Goal: Information Seeking & Learning: Understand process/instructions

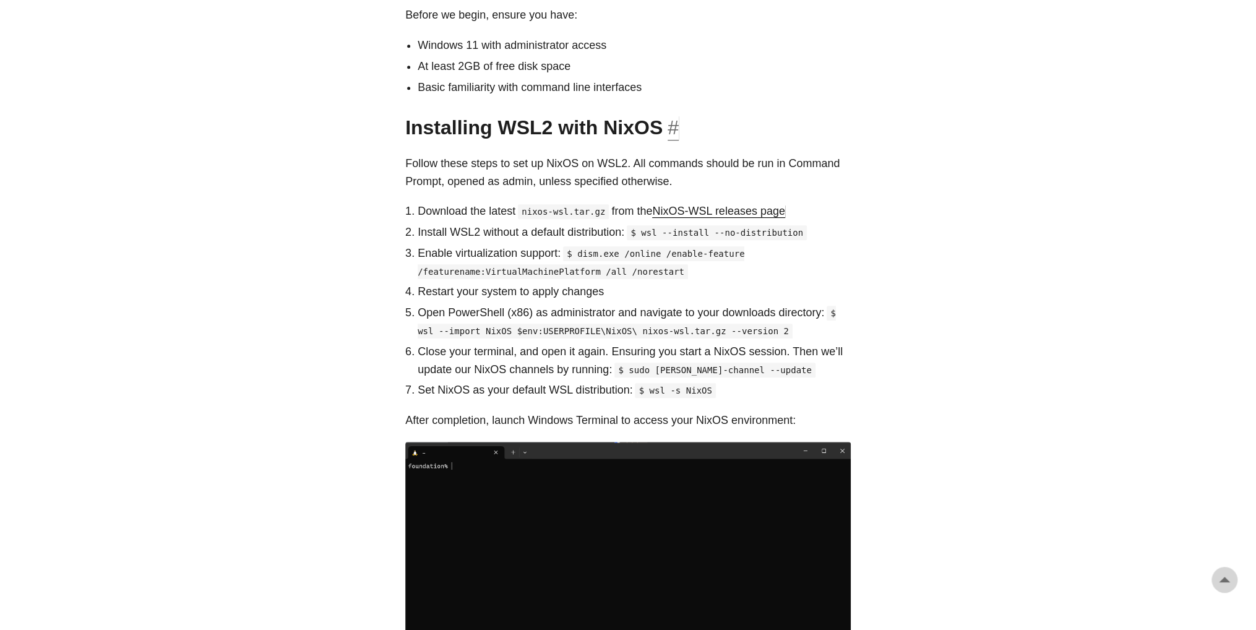
scroll to position [619, 0]
click at [734, 205] on link "NixOS-WSL releases page" at bounding box center [718, 211] width 132 height 12
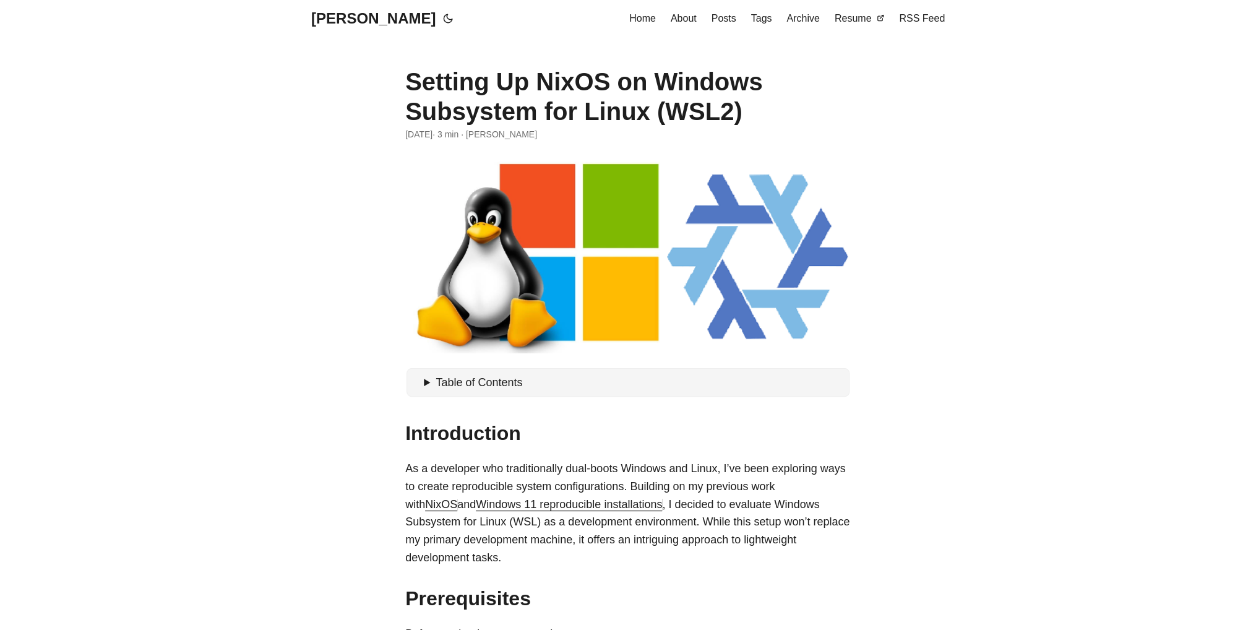
scroll to position [0, 0]
click at [673, 88] on h1 "Setting Up NixOS on Windows Subsystem for Linux (WSL2)" at bounding box center [628, 96] width 446 height 59
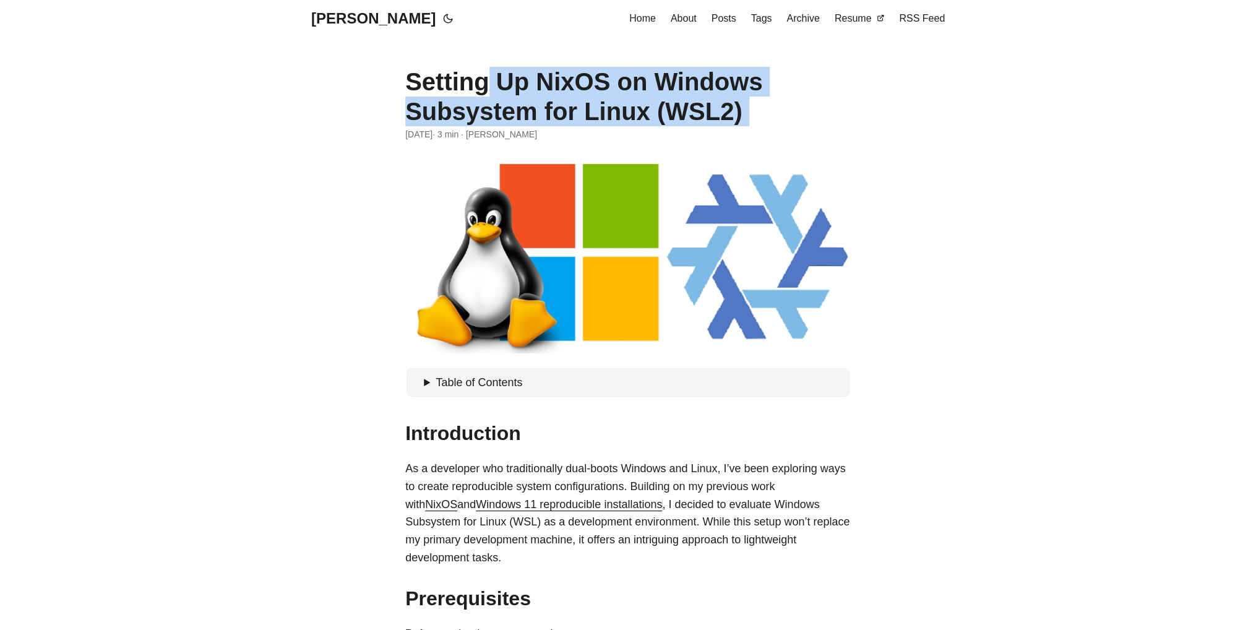
click at [673, 88] on h1 "Setting Up NixOS on Windows Subsystem for Linux (WSL2)" at bounding box center [628, 96] width 446 height 59
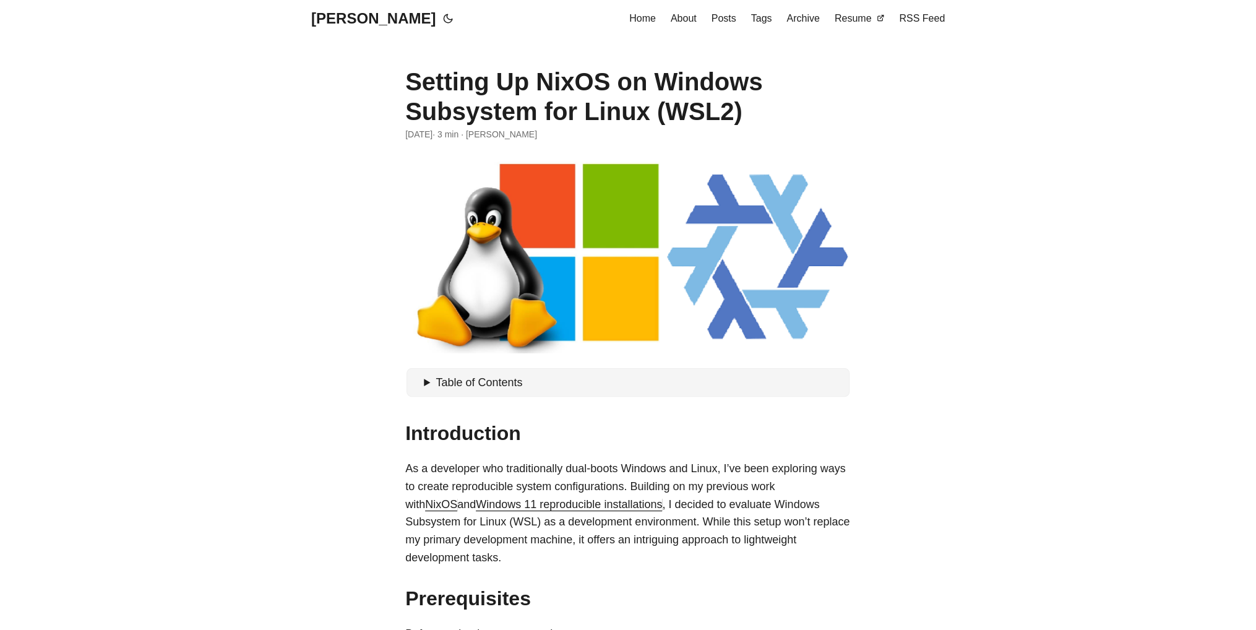
click at [428, 387] on summary "Table of Contents" at bounding box center [634, 383] width 421 height 18
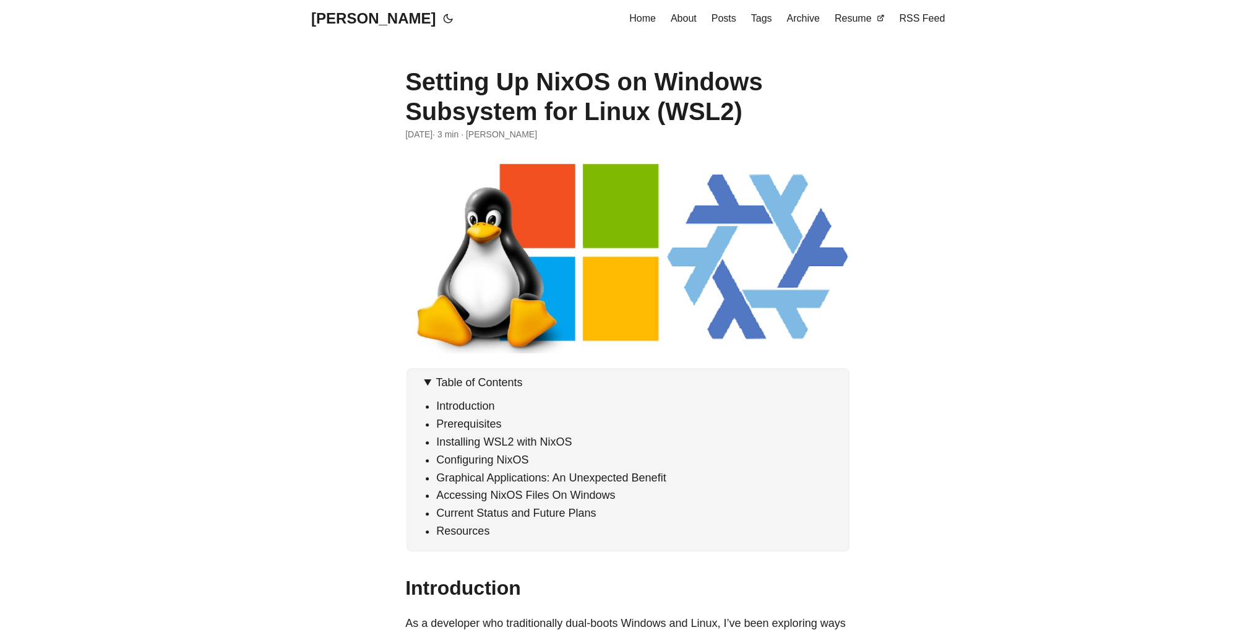
click at [475, 114] on h1 "Setting Up NixOS on Windows Subsystem for Linux (WSL2)" at bounding box center [628, 96] width 446 height 59
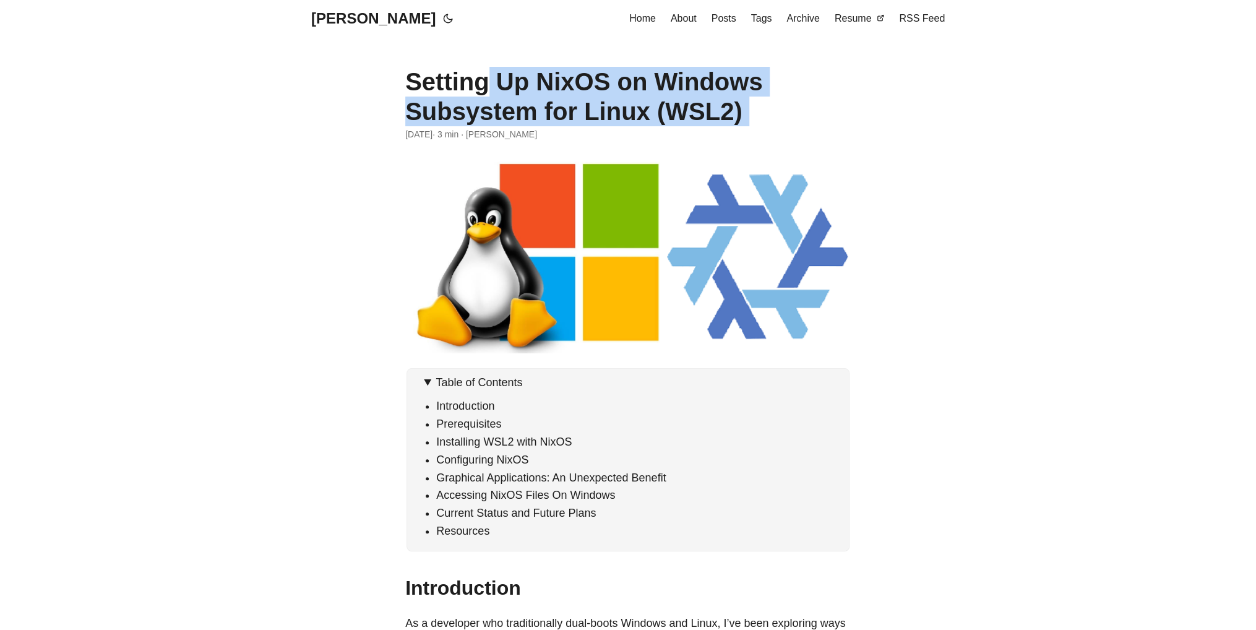
click at [475, 114] on h1 "Setting Up NixOS on Windows Subsystem for Linux (WSL2)" at bounding box center [628, 96] width 446 height 59
copy header "Setting Up NixOS on Windows Subsystem for Linux (WSL2)"
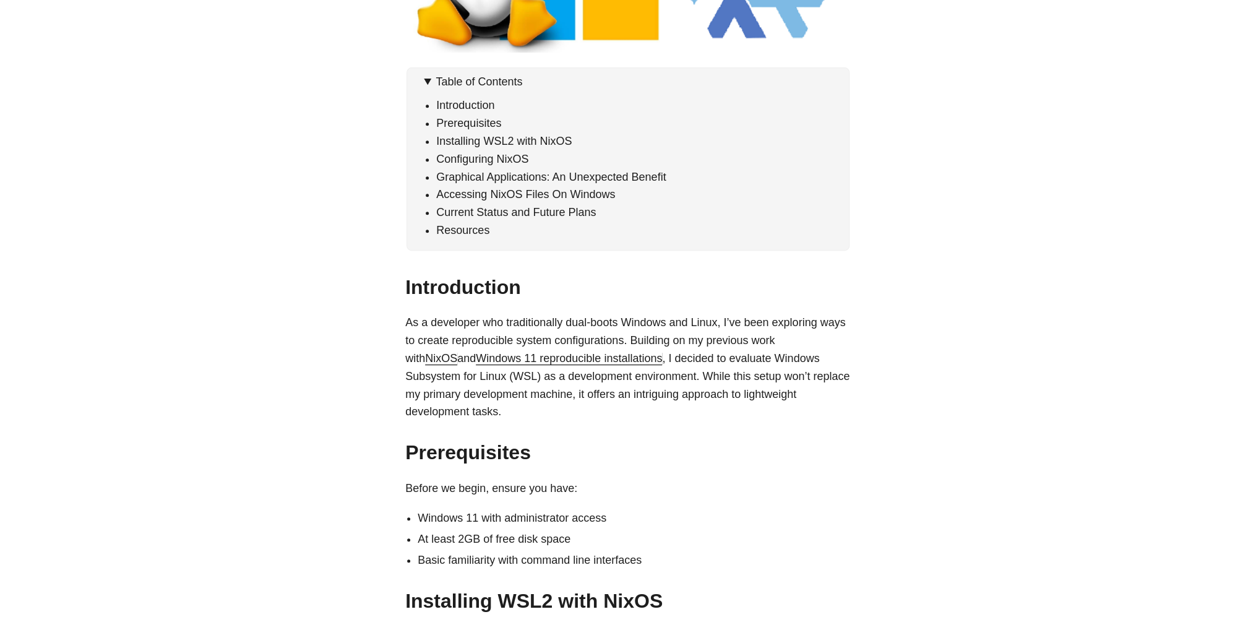
scroll to position [743, 0]
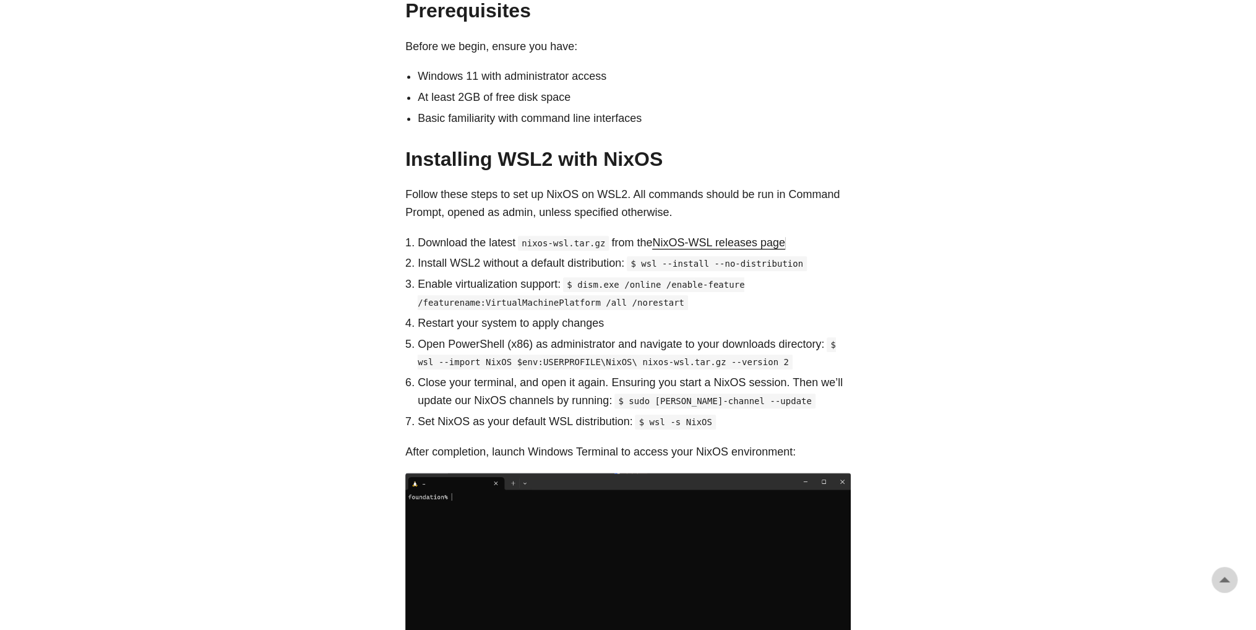
click at [750, 236] on link "NixOS-WSL releases page" at bounding box center [718, 242] width 132 height 12
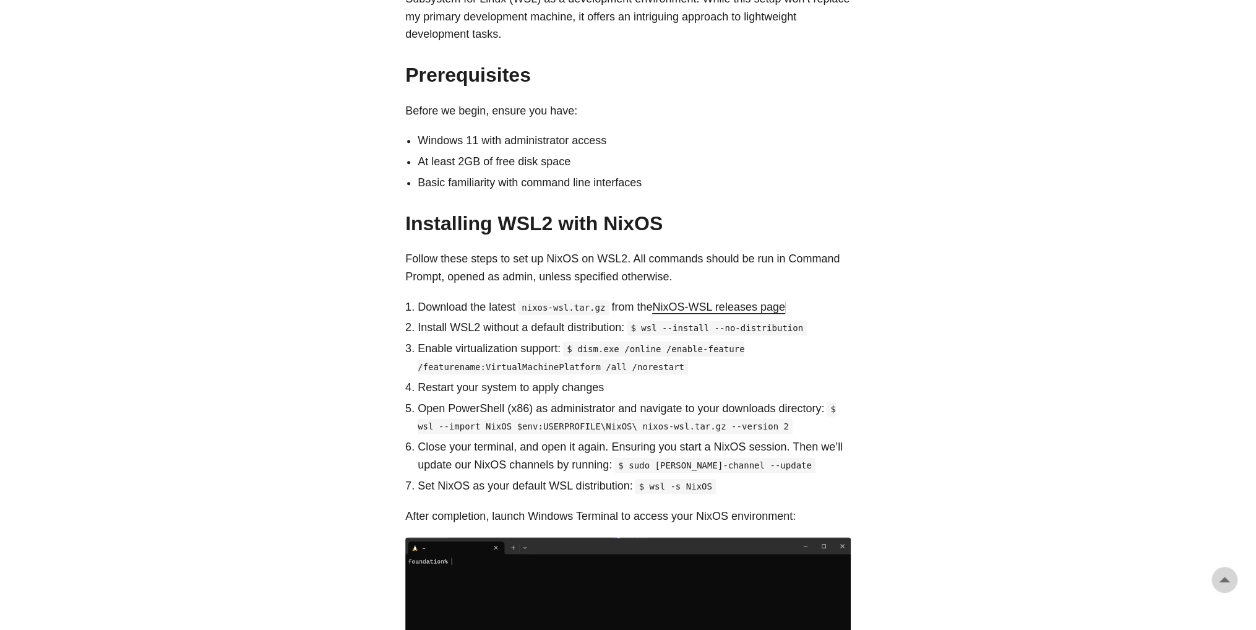
scroll to position [681, 0]
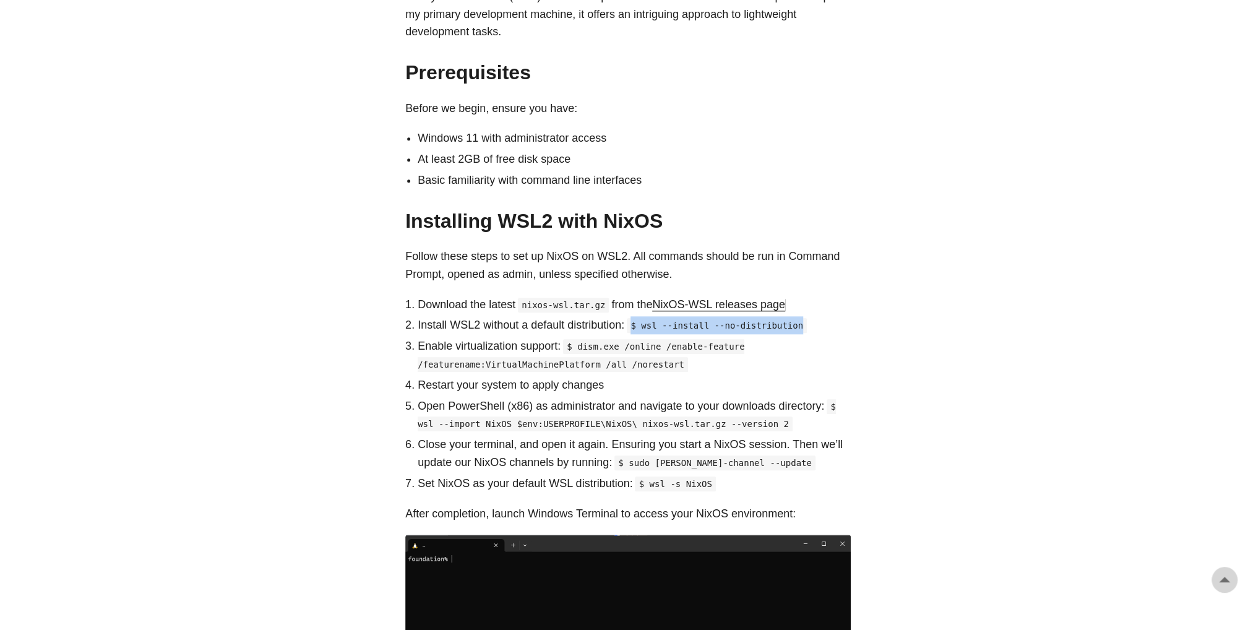
drag, startPoint x: 806, startPoint y: 312, endPoint x: 629, endPoint y: 303, distance: 177.2
click at [629, 316] on p "Install WSL2 without a default distribution: $ wsl --install --no-distribution" at bounding box center [634, 325] width 433 height 18
drag, startPoint x: 797, startPoint y: 303, endPoint x: 600, endPoint y: 295, distance: 197.0
click at [610, 316] on p "Install WSL2 without a default distribution: $ wsl --install --no-distribution" at bounding box center [634, 325] width 433 height 18
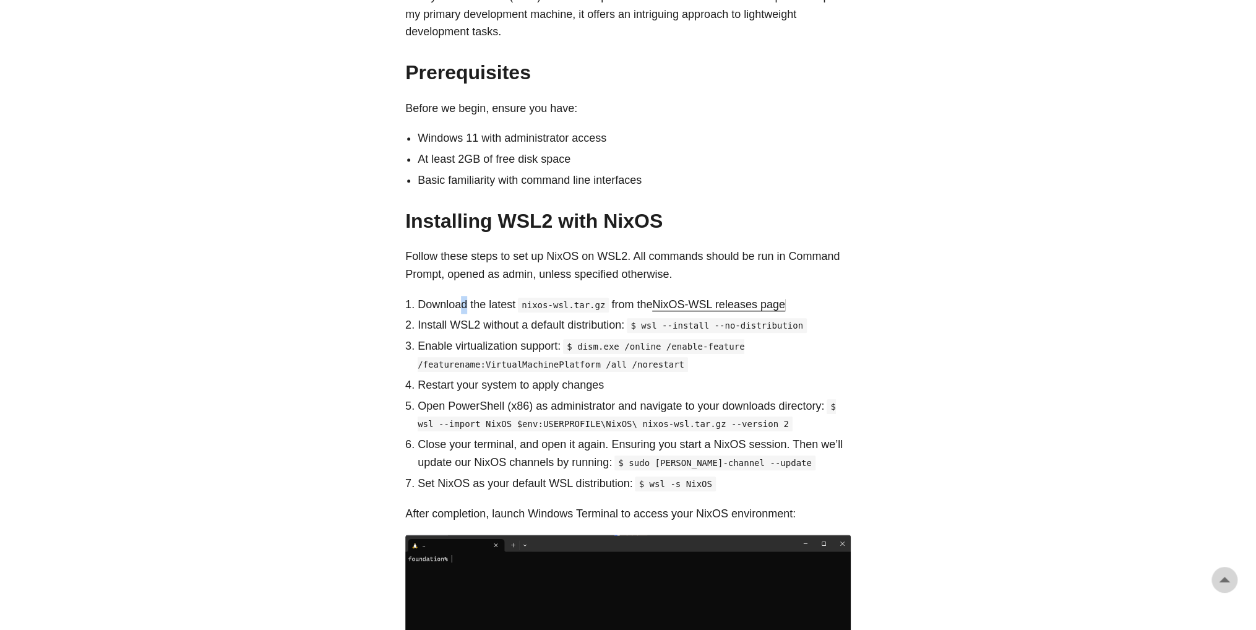
click at [463, 296] on p "Download the latest nixos-wsl.tar.gz from the NixOS-WSL releases page" at bounding box center [634, 305] width 433 height 18
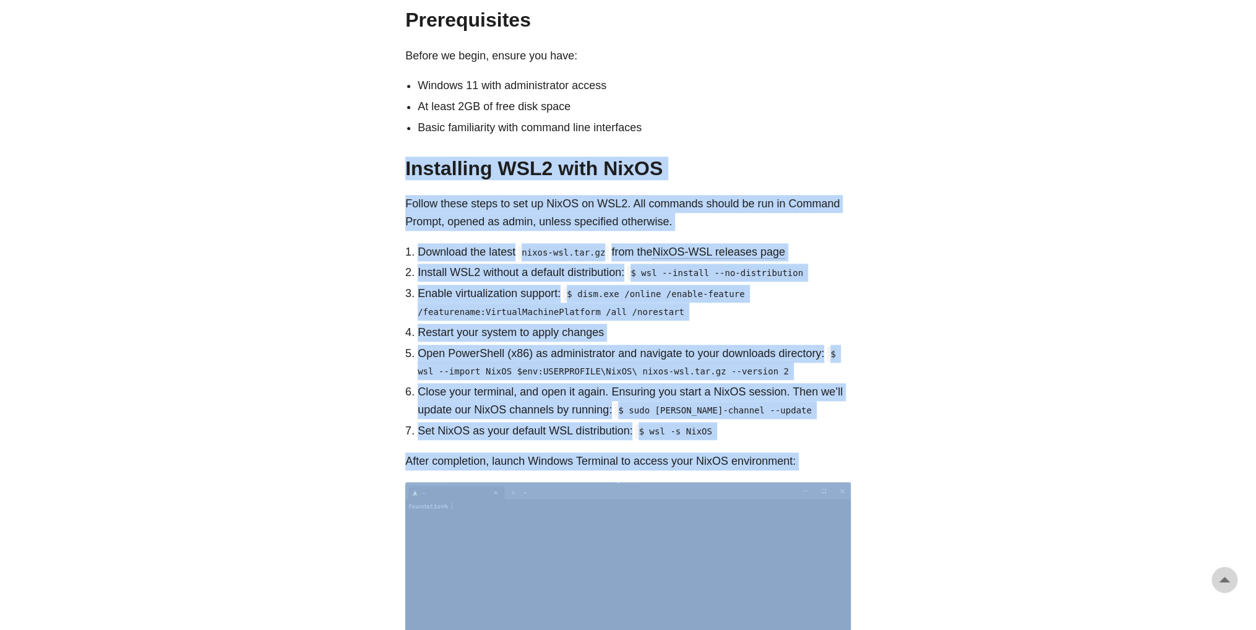
scroll to position [1052, 0]
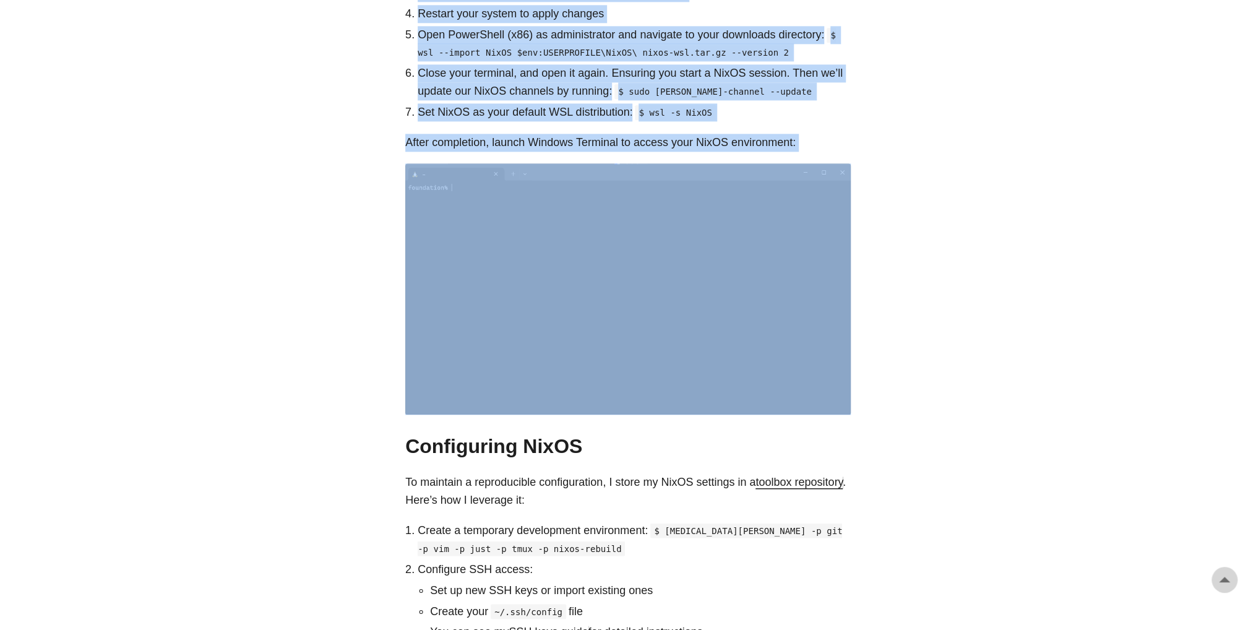
drag, startPoint x: 408, startPoint y: 207, endPoint x: 833, endPoint y: 375, distance: 457.0
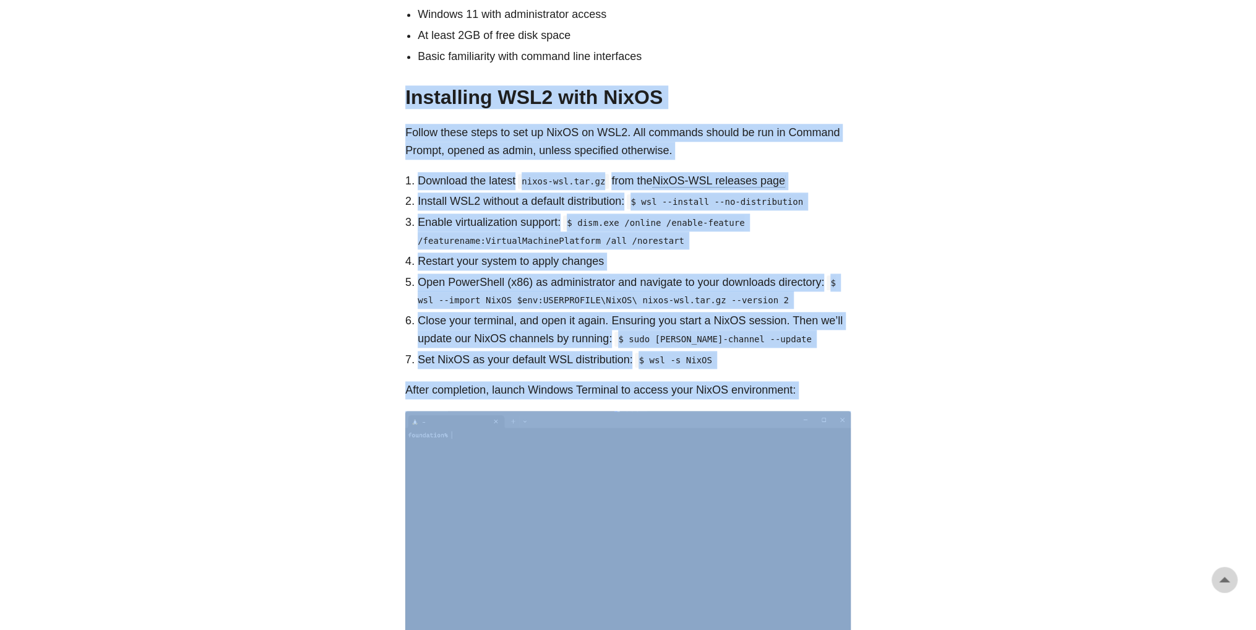
click at [827, 351] on p "Set NixOS as your default WSL distribution: $ wsl -s NixOS" at bounding box center [634, 360] width 433 height 18
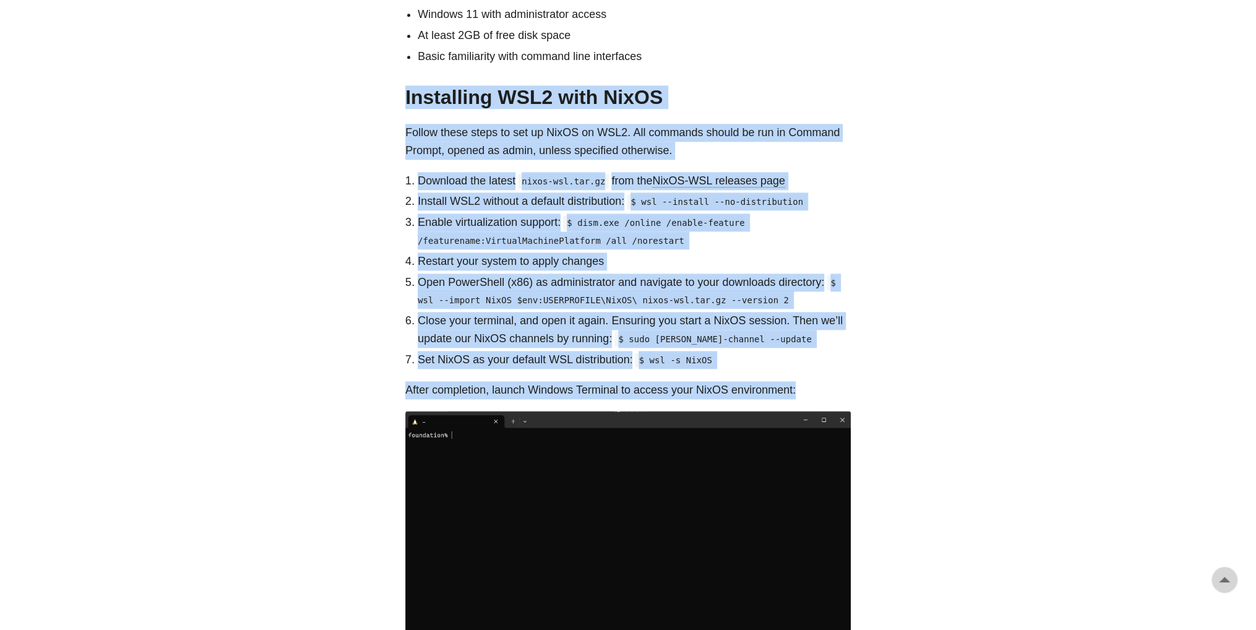
drag, startPoint x: 796, startPoint y: 361, endPoint x: 403, endPoint y: 84, distance: 480.6
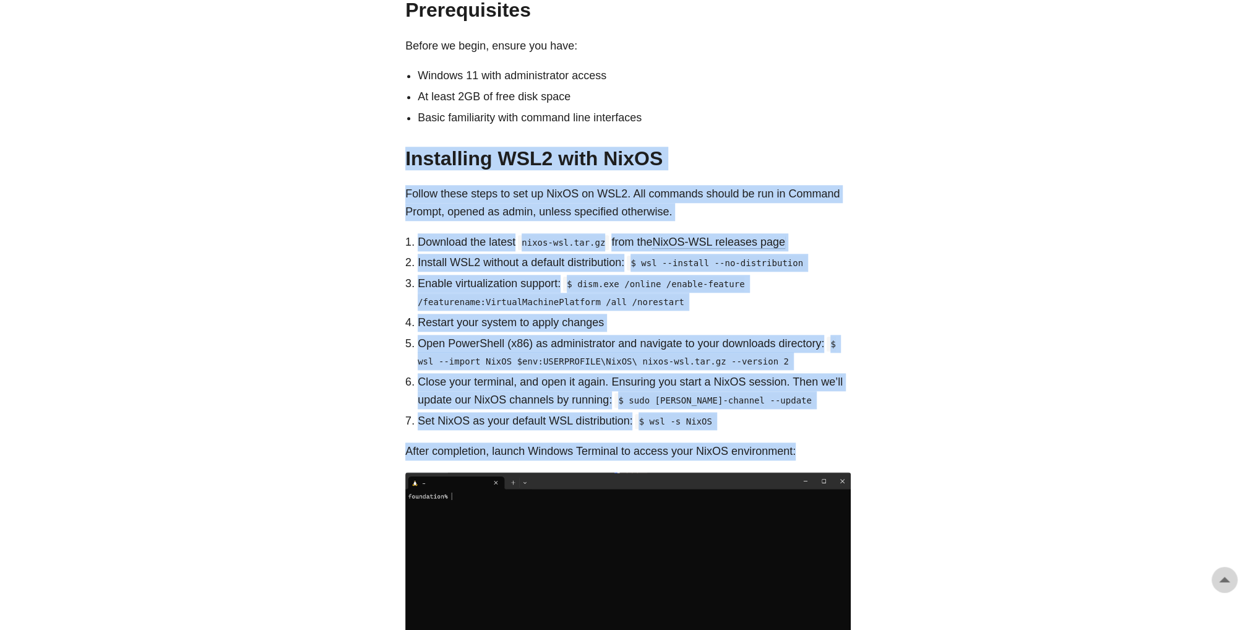
scroll to position [743, 0]
copy div "Installing WSL2 with NixOS # Follow these steps to set up NixOS on WSL2. All co…"
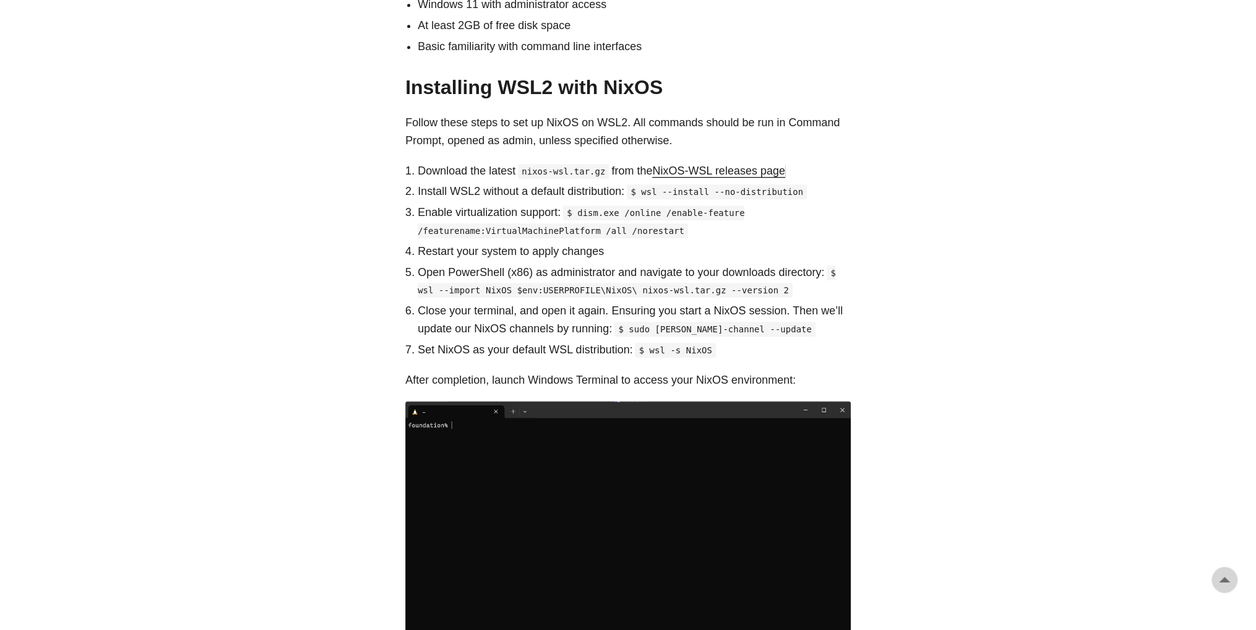
scroll to position [866, 0]
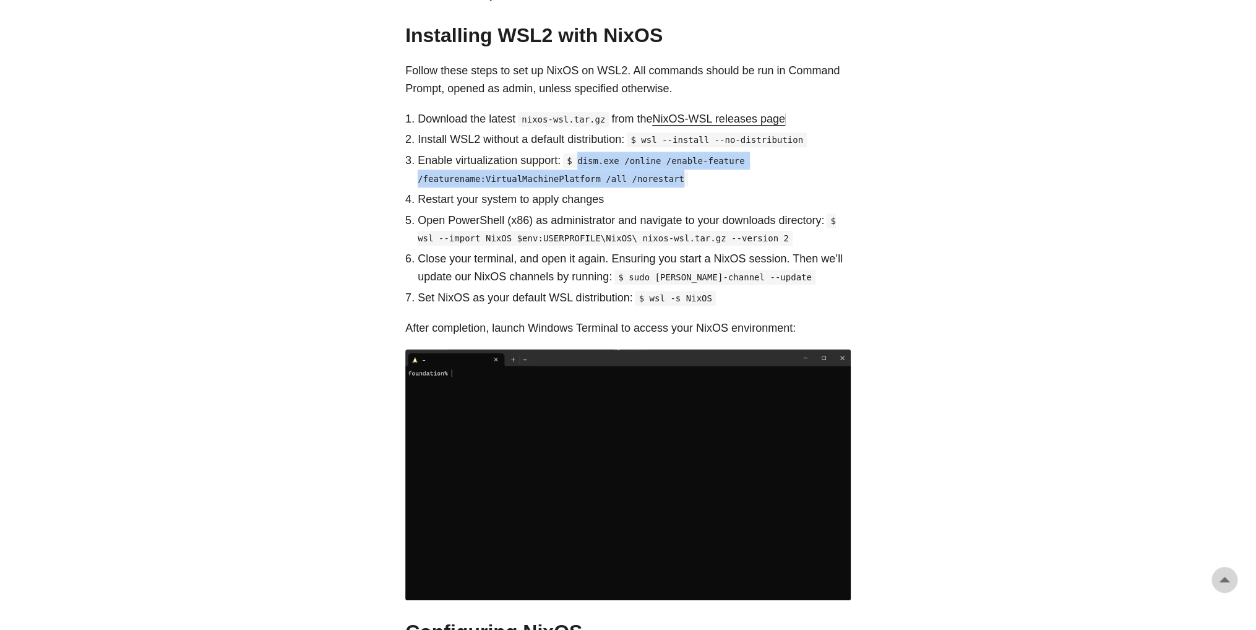
drag, startPoint x: 580, startPoint y: 142, endPoint x: 678, endPoint y: 159, distance: 99.3
click at [678, 159] on p "Enable virtualization support: $ dism.exe /online /enable-feature /featurename:…" at bounding box center [634, 170] width 433 height 36
copy code "dism.exe /online /enable-feature /featurename:VirtualMachinePlatform /all /nore…"
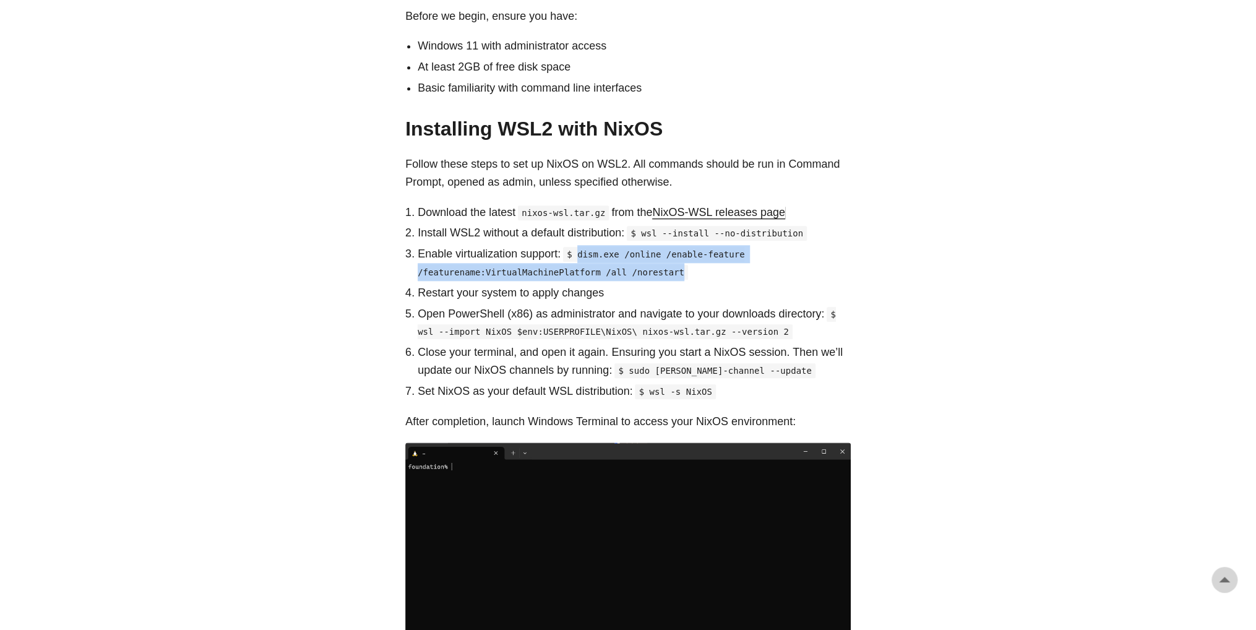
scroll to position [743, 0]
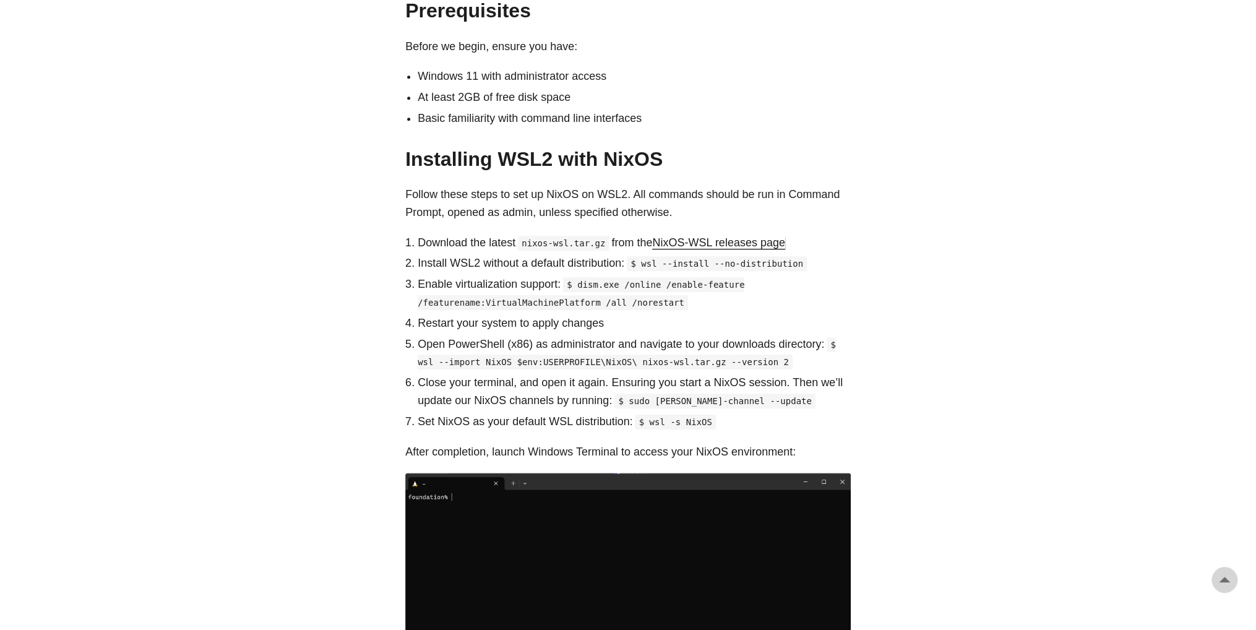
click at [777, 256] on code "$ wsl --install --no-distribution" at bounding box center [717, 263] width 180 height 15
drag, startPoint x: 810, startPoint y: 244, endPoint x: 645, endPoint y: 244, distance: 165.2
click at [645, 254] on p "Install WSL2 without a default distribution: $ wsl --install --no-distribution" at bounding box center [634, 263] width 433 height 18
copy code "wsl --install --no-distribution"
click at [683, 281] on p "Enable virtualization support: $ dism.exe /online /enable-feature /featurename:…" at bounding box center [634, 293] width 433 height 36
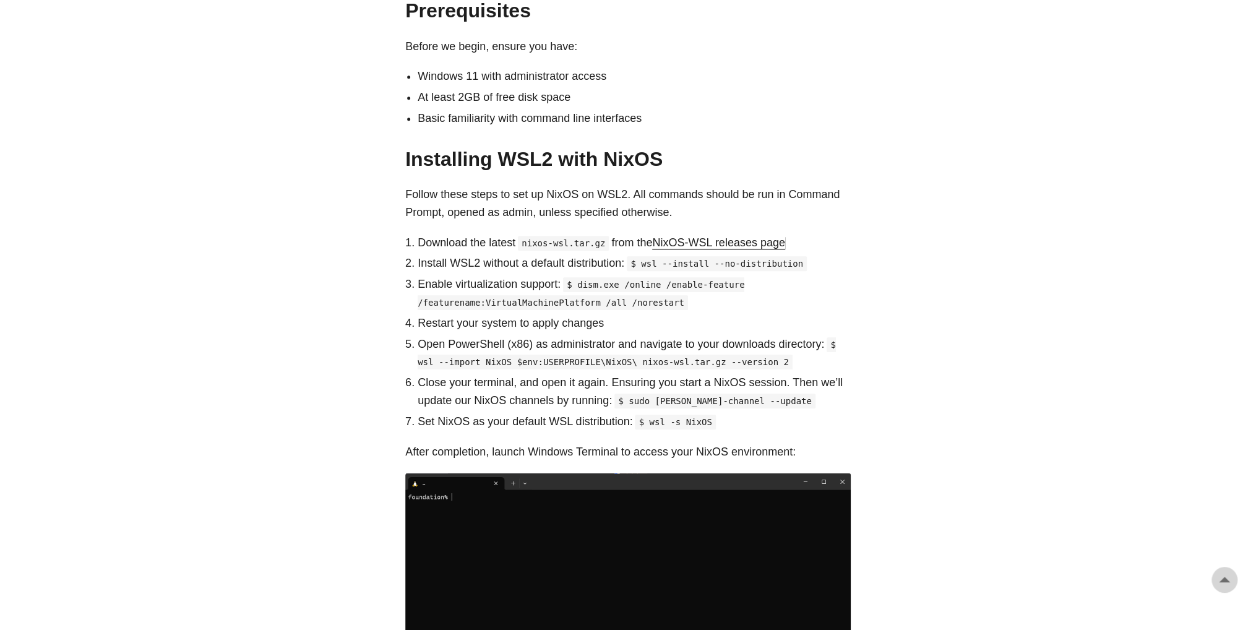
click at [733, 275] on p "Enable virtualization support: $ dism.exe /online /enable-feature /featurename:…" at bounding box center [634, 293] width 433 height 36
drag, startPoint x: 641, startPoint y: 267, endPoint x: 579, endPoint y: 270, distance: 61.9
click at [579, 277] on code "$ dism.exe /online /enable-feature /featurename:VirtualMachinePlatform /all /no…" at bounding box center [581, 293] width 327 height 33
click at [598, 277] on code "$ dism.exe /online /enable-feature /featurename:VirtualMachinePlatform /all /no…" at bounding box center [581, 293] width 327 height 33
drag, startPoint x: 579, startPoint y: 269, endPoint x: 874, endPoint y: 322, distance: 300.1
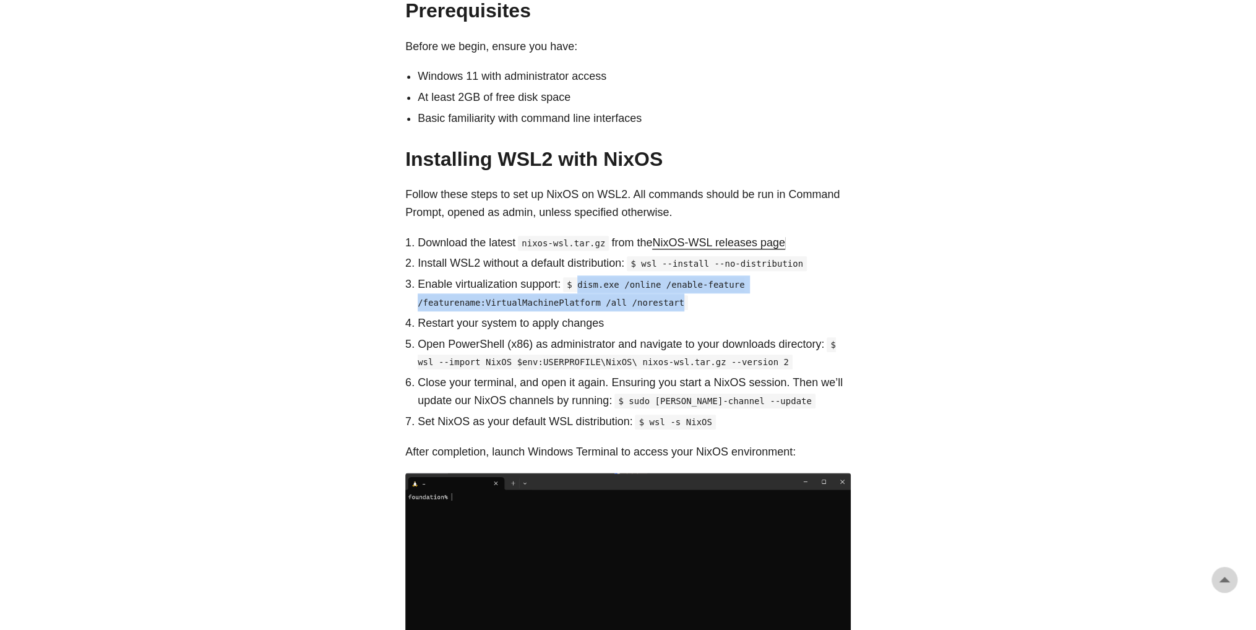
click at [659, 285] on code "$ dism.exe /online /enable-feature /featurename:VirtualMachinePlatform /all /no…" at bounding box center [581, 293] width 327 height 33
copy code "dism.exe /online /enable-feature /featurename:VirtualMachinePlatform /all /nore…"
click at [621, 277] on code "$ dism.exe /online /enable-feature /featurename:VirtualMachinePlatform /all /no…" at bounding box center [581, 293] width 327 height 33
click at [569, 277] on code "$ dism.exe /online /enable-feature /featurename:VirtualMachinePlatform /all /no…" at bounding box center [581, 293] width 327 height 33
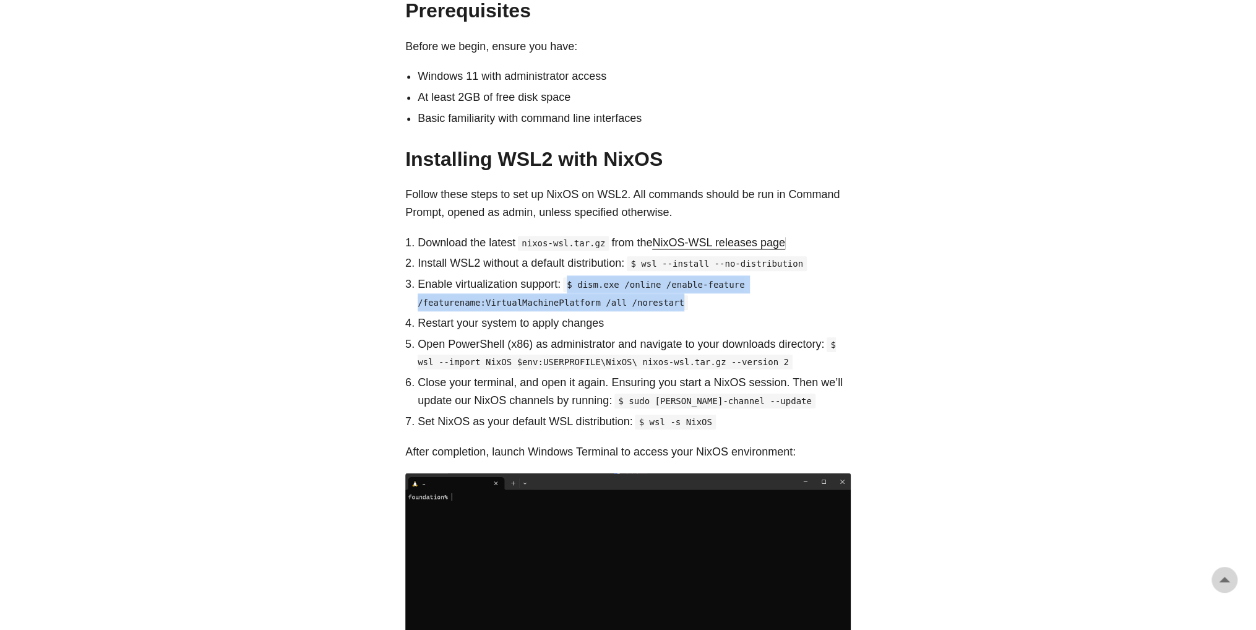
drag, startPoint x: 598, startPoint y: 277, endPoint x: 663, endPoint y: 283, distance: 65.3
click at [663, 283] on code "$ dism.exe /online /enable-feature /featurename:VirtualMachinePlatform /all /no…" at bounding box center [581, 293] width 327 height 33
drag, startPoint x: 632, startPoint y: 273, endPoint x: 611, endPoint y: 269, distance: 21.5
click at [611, 277] on code "$ dism.exe /online /enable-feature /featurename:VirtualMachinePlatform /all /no…" at bounding box center [581, 293] width 327 height 33
copy code "$ dism.exe /online /enable-feature /featurename:VirtualMachinePlatform /all /no…"
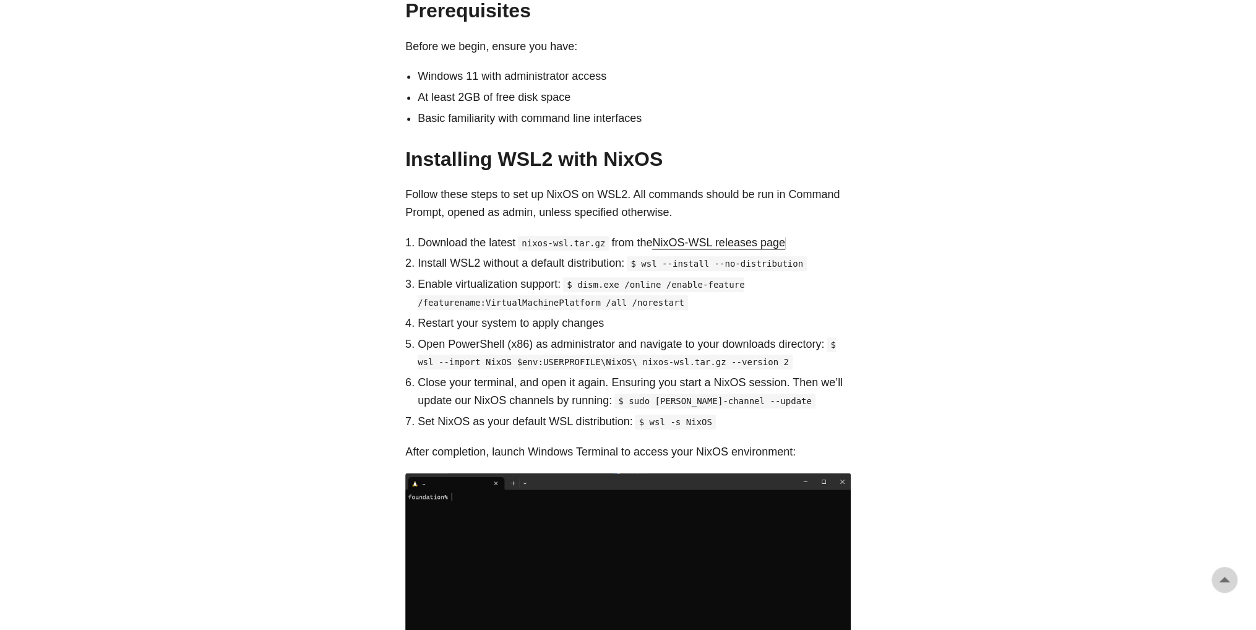
click at [740, 342] on code "$ wsl --import NixOS $env:USERPROFILE\NixOS\ nixos-wsl.tar.gz --version 2" at bounding box center [627, 353] width 418 height 33
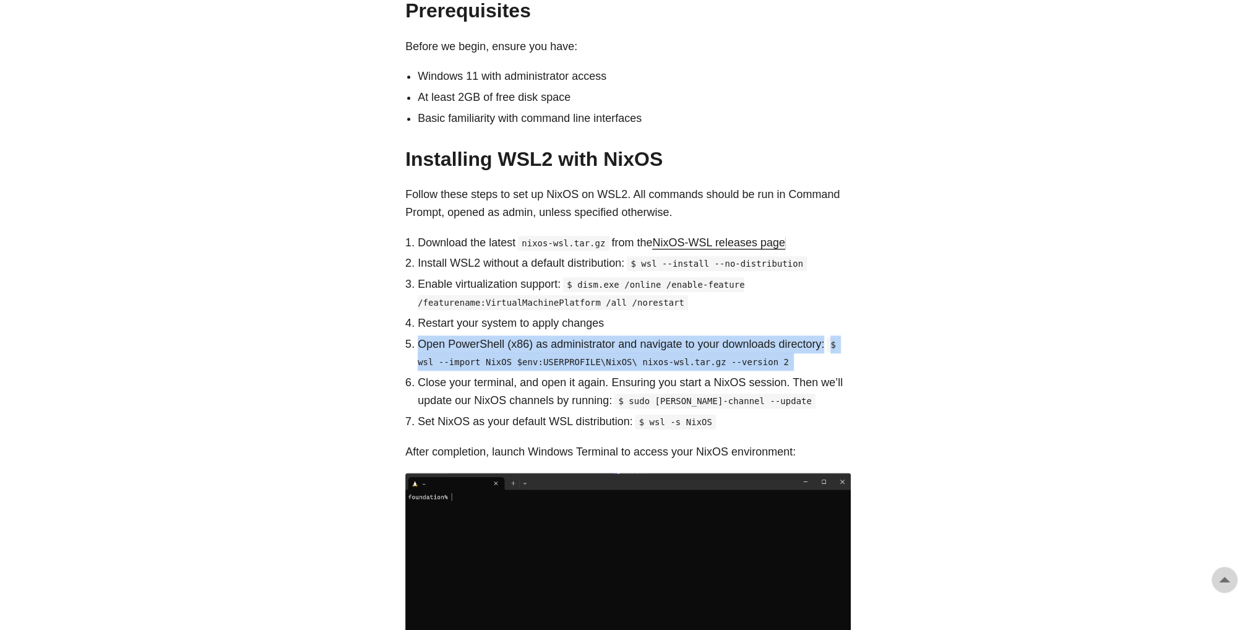
click at [740, 342] on code "$ wsl --import NixOS $env:USERPROFILE\NixOS\ nixos-wsl.tar.gz --version 2" at bounding box center [627, 353] width 418 height 33
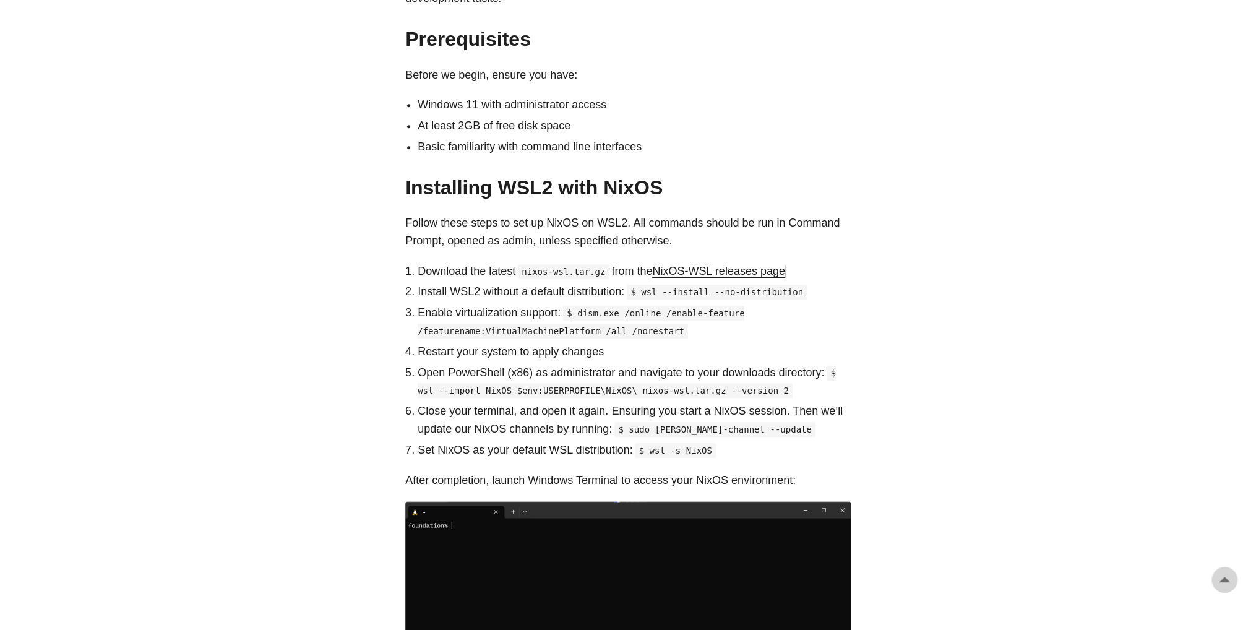
scroll to position [681, 0]
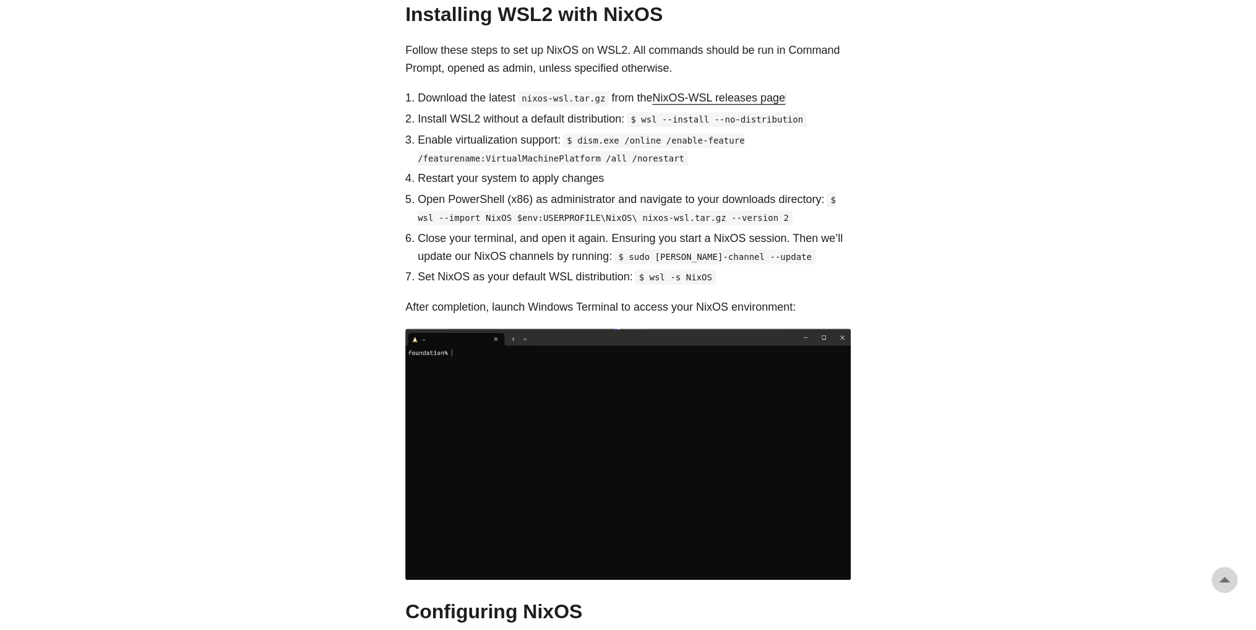
scroll to position [743, 0]
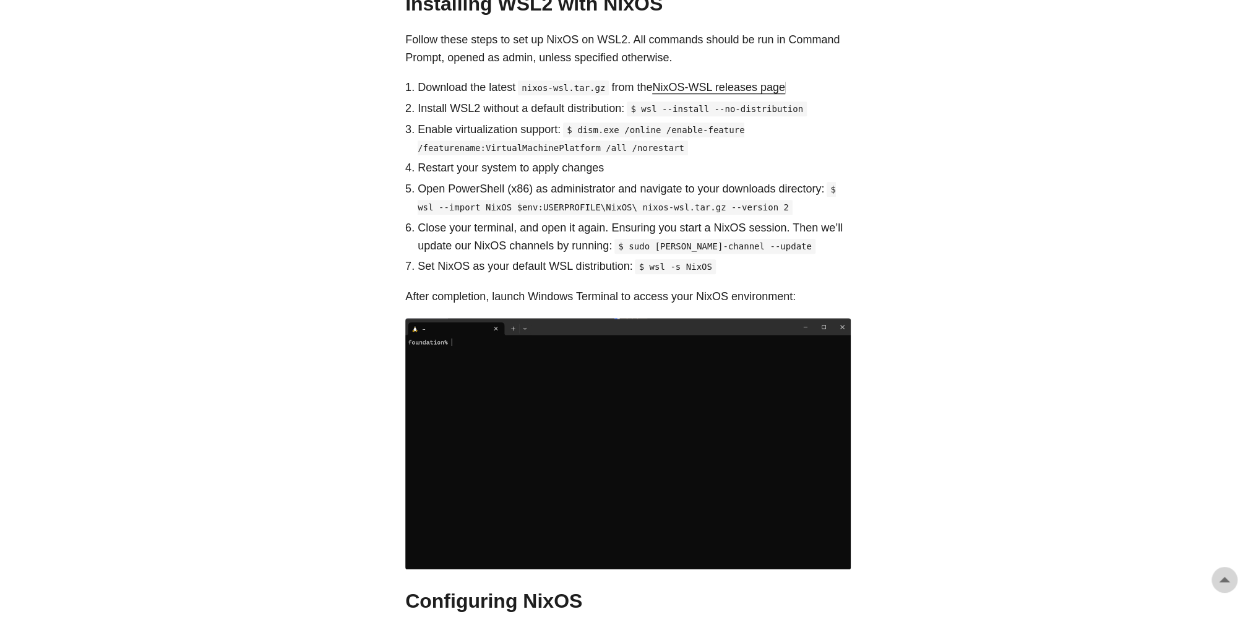
click at [481, 191] on code "$ wsl --import NixOS $env:USERPROFILE\NixOS\ nixos-wsl.tar.gz --version 2" at bounding box center [627, 198] width 418 height 33
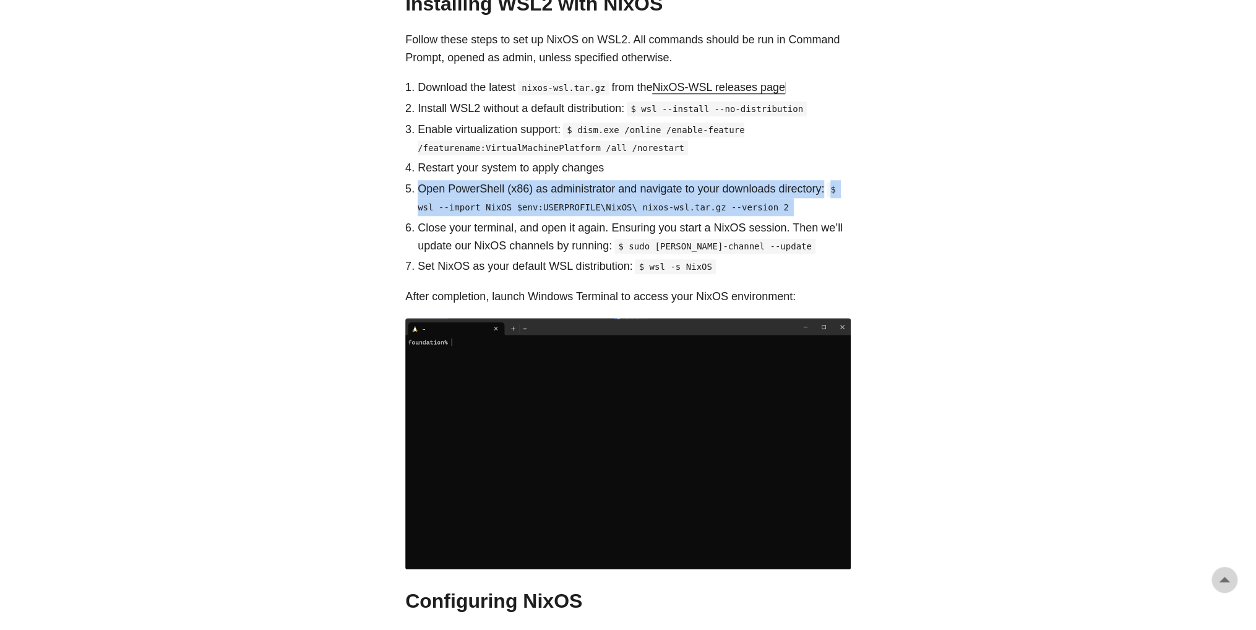
click at [481, 191] on code "$ wsl --import NixOS $env:USERPROFILE\NixOS\ nixos-wsl.tar.gz --version 2" at bounding box center [627, 198] width 418 height 33
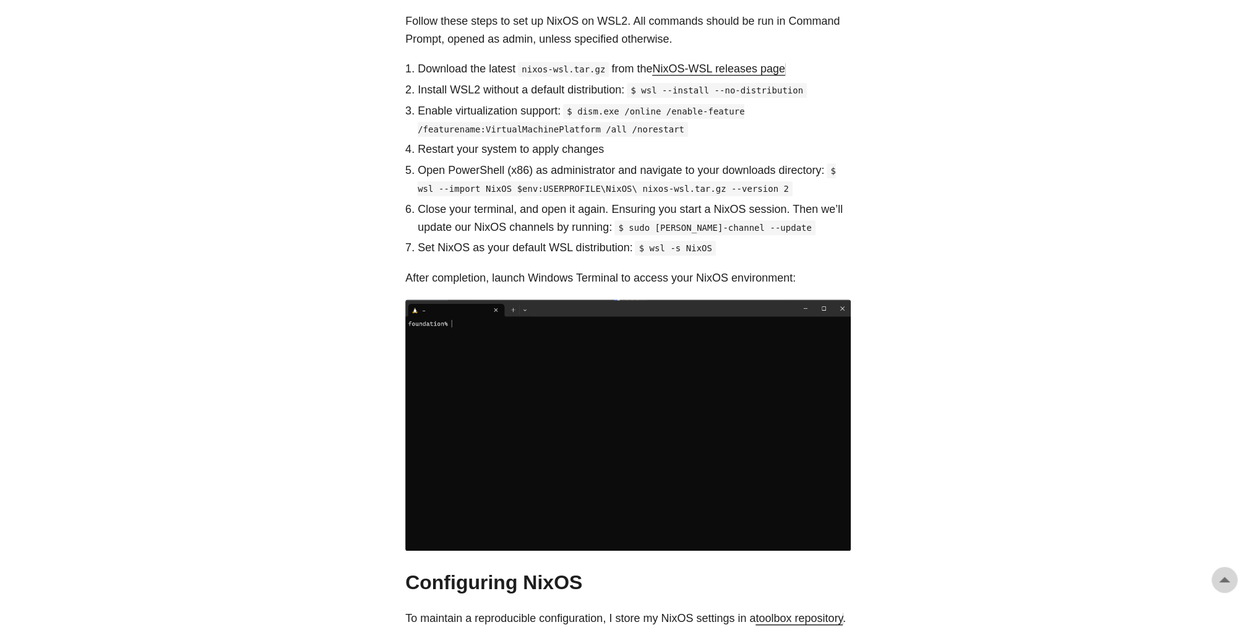
click at [659, 202] on ol "Download the latest nixos-wsl.tar.gz from the NixOS-WSL releases page Install W…" at bounding box center [628, 158] width 446 height 197
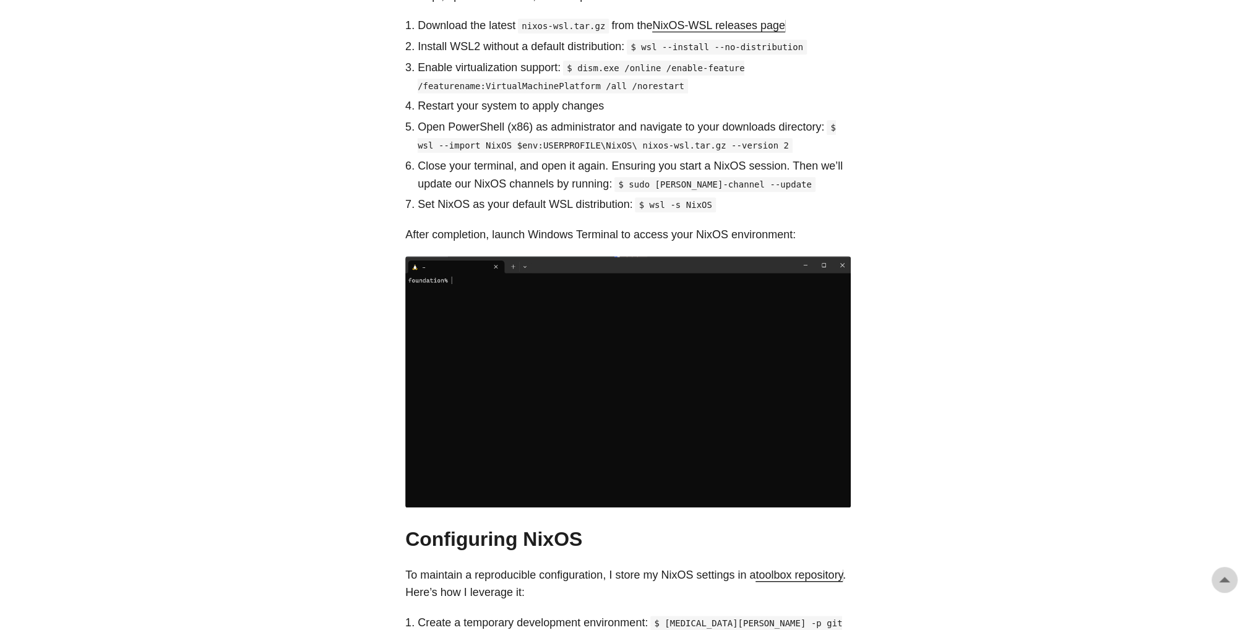
drag, startPoint x: 767, startPoint y: 131, endPoint x: 738, endPoint y: 129, distance: 29.7
click at [753, 129] on p "Open PowerShell (x86) as administrator and navigate to your downloads directory…" at bounding box center [634, 136] width 433 height 36
drag, startPoint x: 738, startPoint y: 129, endPoint x: 476, endPoint y: 135, distance: 261.8
click at [488, 134] on code "$ wsl --import NixOS $env:USERPROFILE\NixOS\ nixos-wsl.tar.gz --version 2" at bounding box center [627, 136] width 418 height 33
click at [418, 129] on code "$ wsl --import NixOS $env:USERPROFILE\NixOS\ nixos-wsl.tar.gz --version 2" at bounding box center [627, 136] width 418 height 33
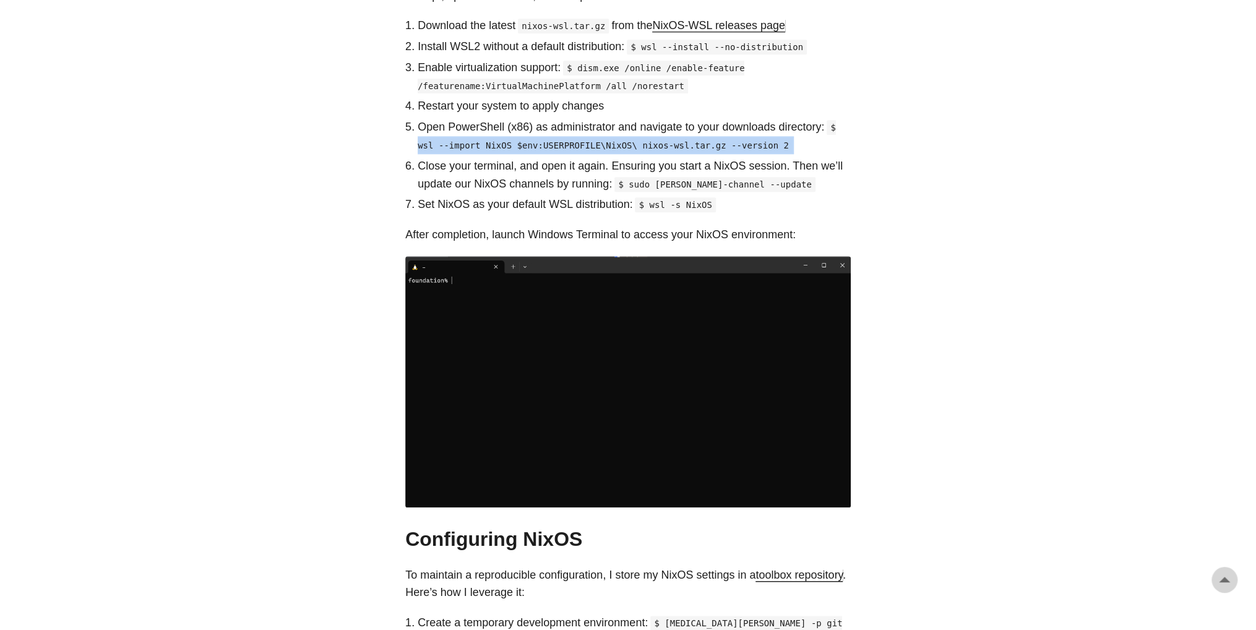
drag, startPoint x: 420, startPoint y: 129, endPoint x: 759, endPoint y: 129, distance: 339.1
click at [759, 129] on code "$ wsl --import NixOS $env:USERPROFILE\NixOS\ nixos-wsl.tar.gz --version 2" at bounding box center [627, 136] width 418 height 33
copy ol "wsl --import NixOS $env:USERPROFILE\NixOS\ nixos-wsl.tar.gz --version 2"
click at [660, 177] on code "$ sudo [PERSON_NAME]-channel --update" at bounding box center [715, 184] width 201 height 15
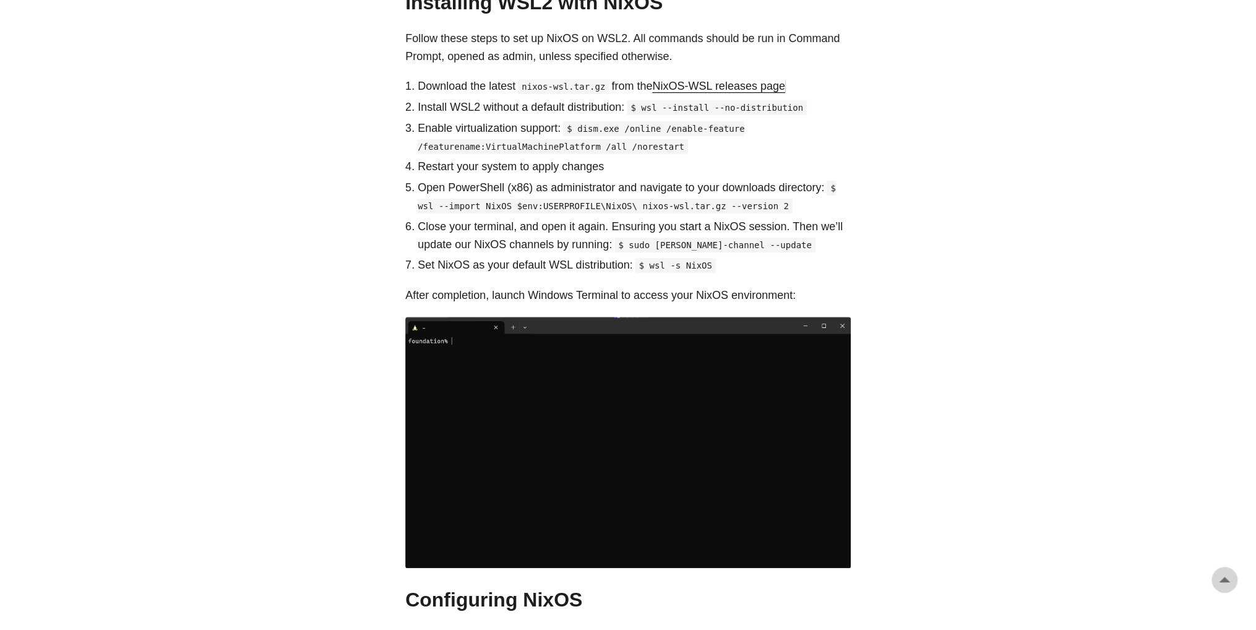
scroll to position [743, 0]
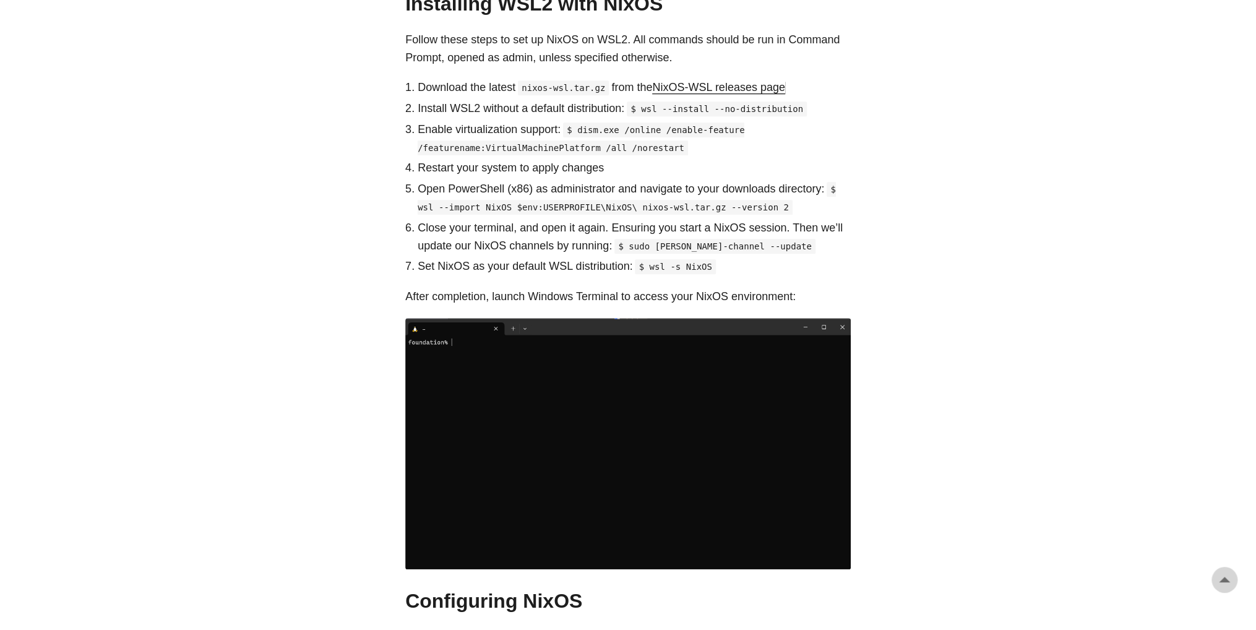
click at [639, 191] on code "$ wsl --import NixOS $env:USERPROFILE\NixOS\ nixos-wsl.tar.gz --version 2" at bounding box center [627, 198] width 418 height 33
click at [638, 191] on code "$ wsl --import NixOS $env:USERPROFILE\NixOS\ nixos-wsl.tar.gz --version 2" at bounding box center [627, 198] width 418 height 33
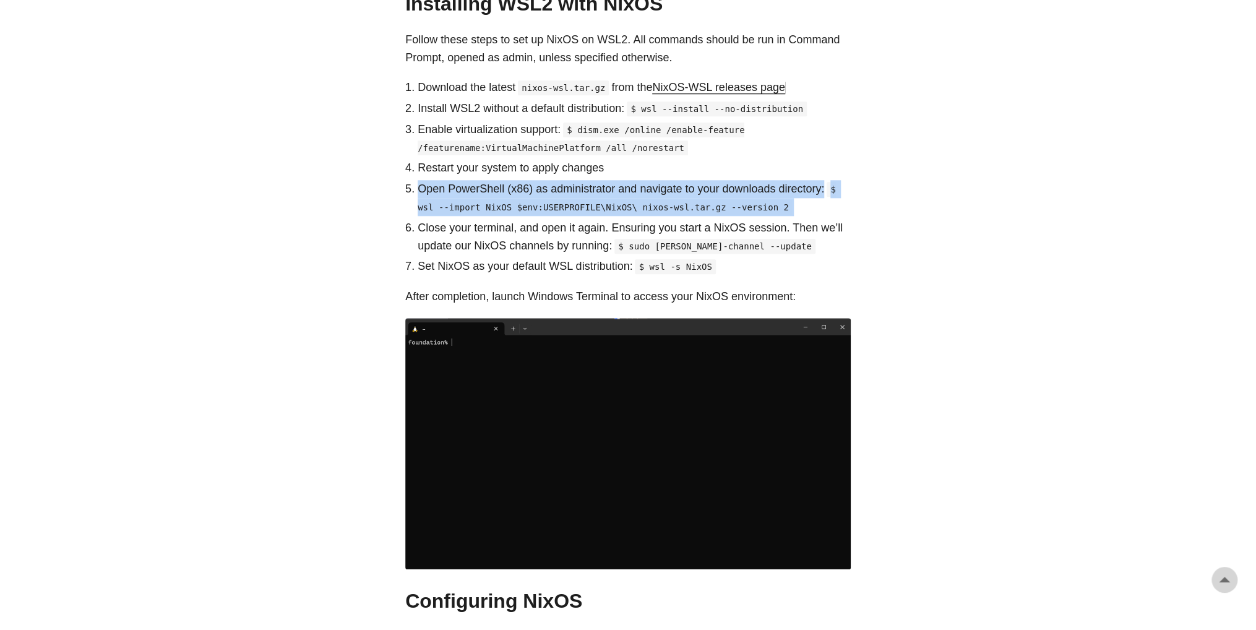
click at [638, 191] on code "$ wsl --import NixOS $env:USERPROFILE\NixOS\ nixos-wsl.tar.gz --version 2" at bounding box center [627, 198] width 418 height 33
copy ol "Open PowerShell (x86) as administrator and navigate to your downloads directory…"
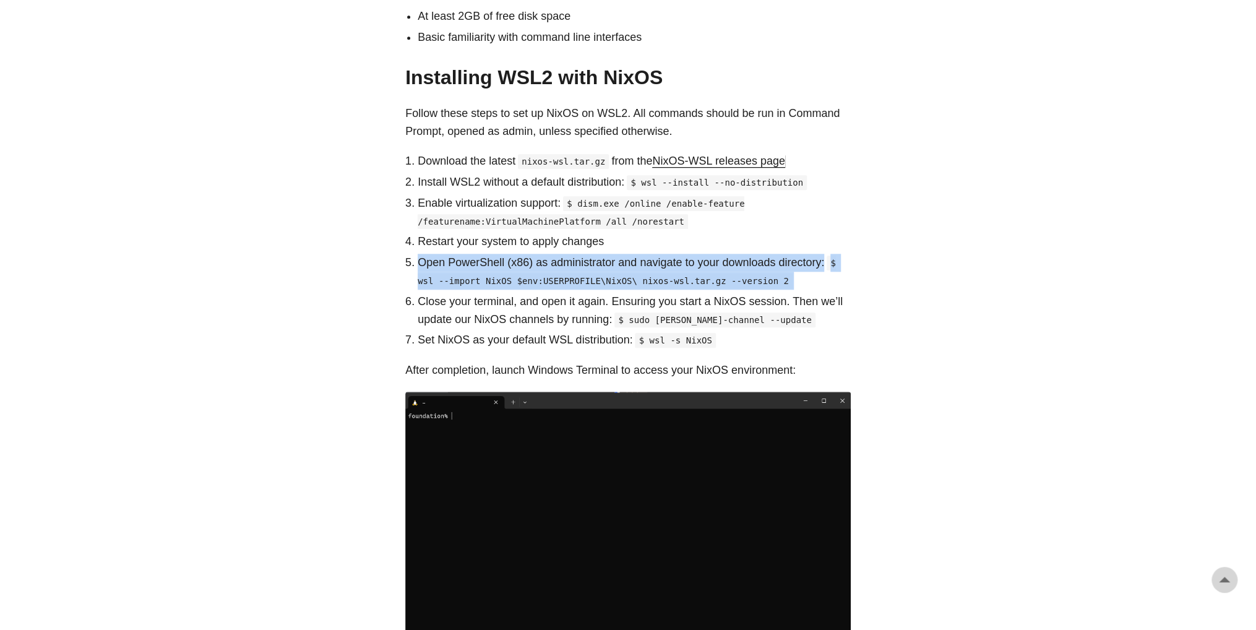
scroll to position [619, 0]
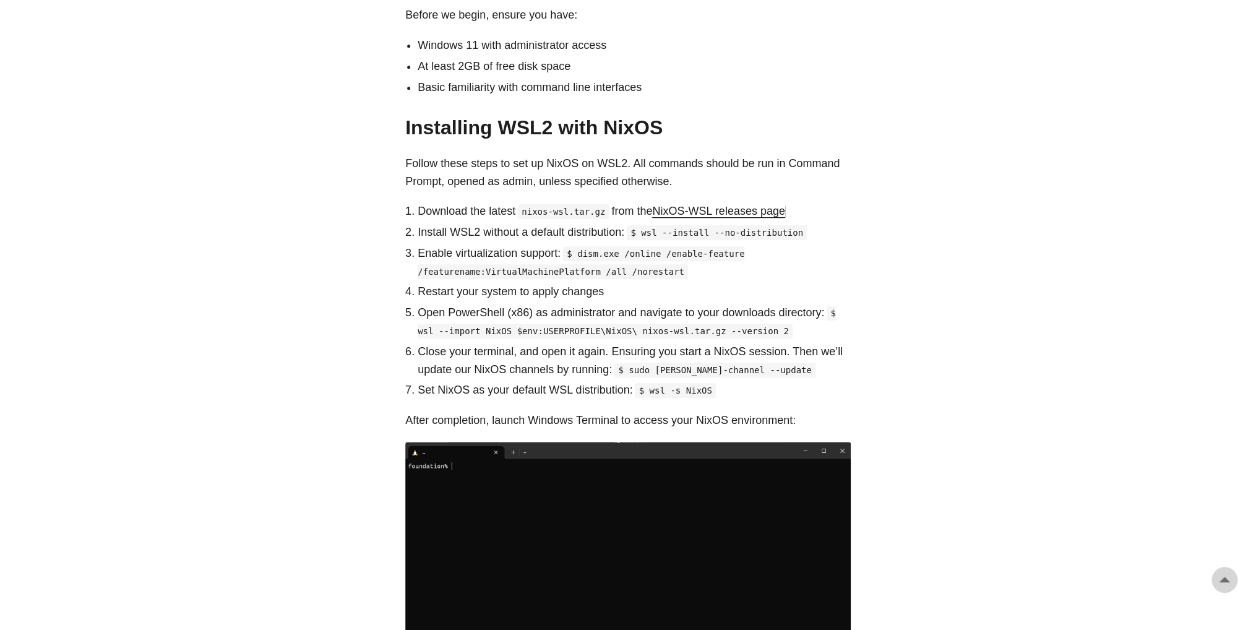
click at [746, 343] on p "Close your terminal, and open it again. Ensuring you start a NixOS session. The…" at bounding box center [634, 361] width 433 height 36
click at [603, 79] on li "Basic familiarity with command line interfaces" at bounding box center [634, 88] width 433 height 18
drag, startPoint x: 420, startPoint y: 317, endPoint x: 760, endPoint y: 311, distance: 340.4
click at [760, 311] on code "$ wsl --import NixOS $env:USERPROFILE\NixOS\ nixos-wsl.tar.gz --version 2" at bounding box center [627, 322] width 418 height 33
copy code "wsl --import NixOS $env:USERPROFILE\NixOS\ nixos-wsl.tar.gz --version 2"
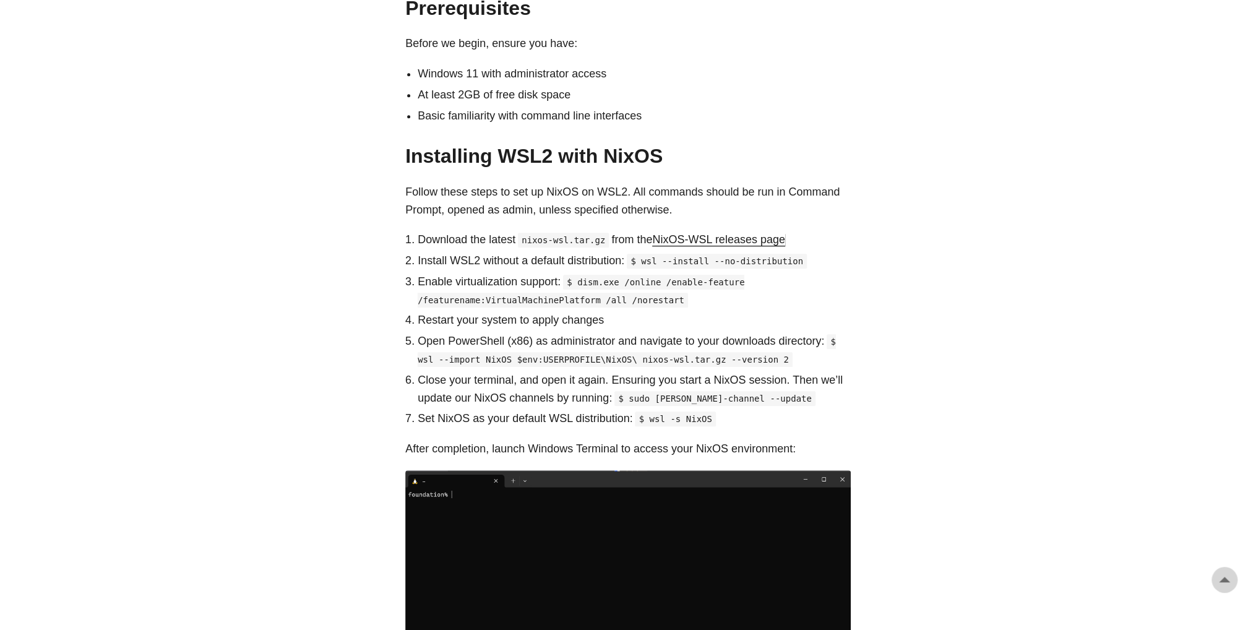
scroll to position [557, 0]
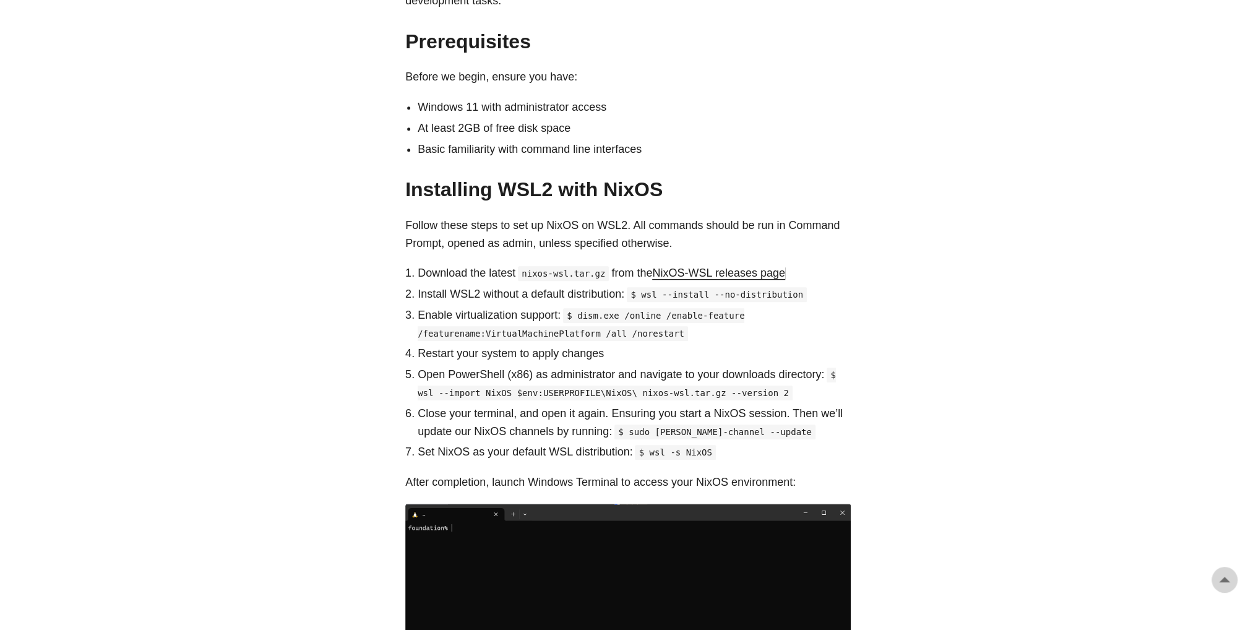
click at [464, 405] on p "Close your terminal, and open it again. Ensuring you start a NixOS session. The…" at bounding box center [634, 423] width 433 height 36
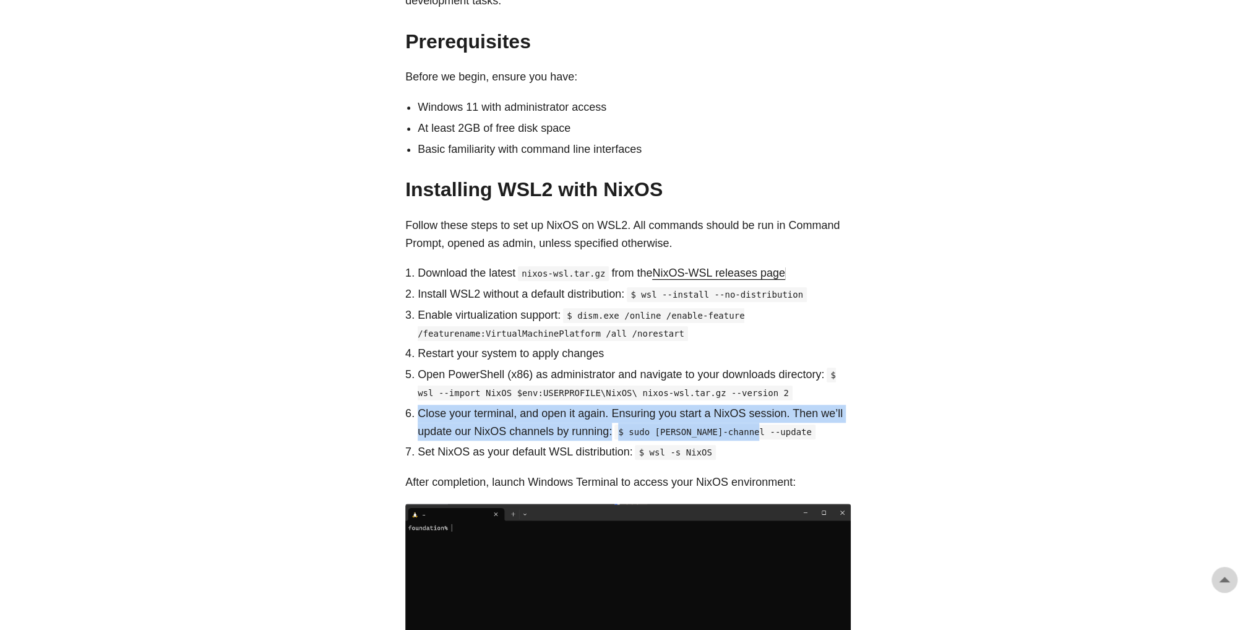
drag, startPoint x: 418, startPoint y: 397, endPoint x: 767, endPoint y: 412, distance: 349.4
click at [767, 412] on p "Close your terminal, and open it again. Ensuring you start a NixOS session. The…" at bounding box center [634, 423] width 433 height 36
copy p "Close your terminal, and open it again. Ensuring you start a NixOS session. The…"
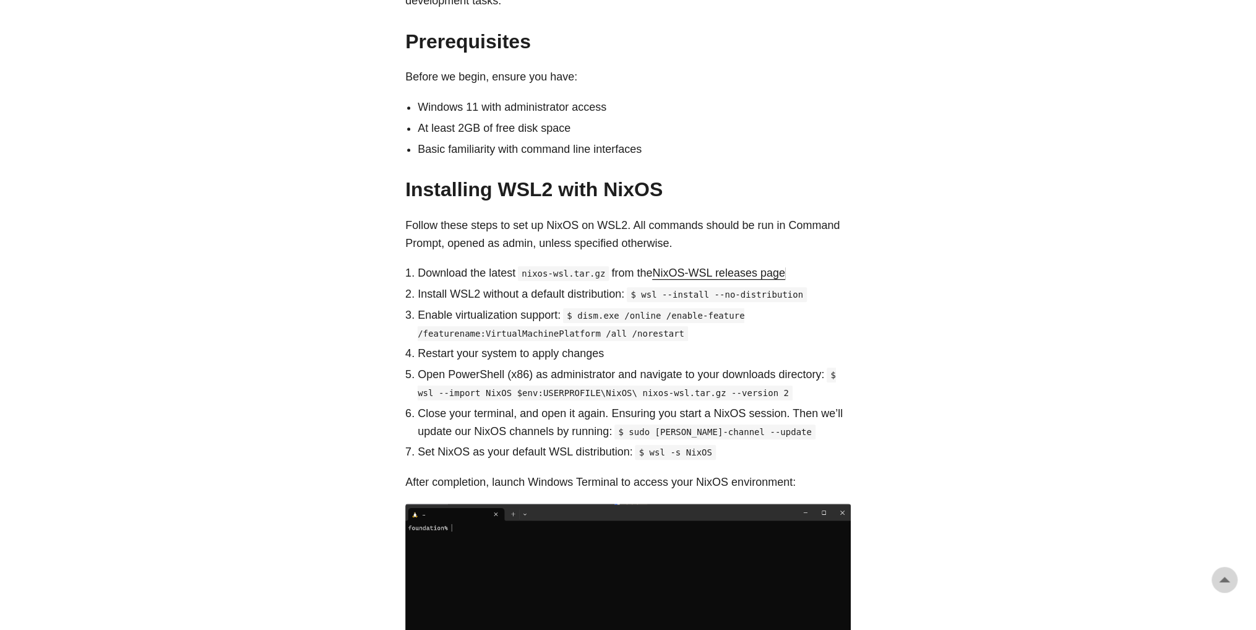
click at [811, 443] on p "Set NixOS as your default WSL distribution: $ wsl -s NixOS" at bounding box center [634, 452] width 433 height 18
drag, startPoint x: 750, startPoint y: 416, endPoint x: 629, endPoint y: 414, distance: 121.3
click at [629, 425] on code "$ sudo [PERSON_NAME]-channel --update" at bounding box center [715, 432] width 201 height 15
copy code "sudo nix-channel --update"
drag, startPoint x: 705, startPoint y: 436, endPoint x: 649, endPoint y: 438, distance: 57.0
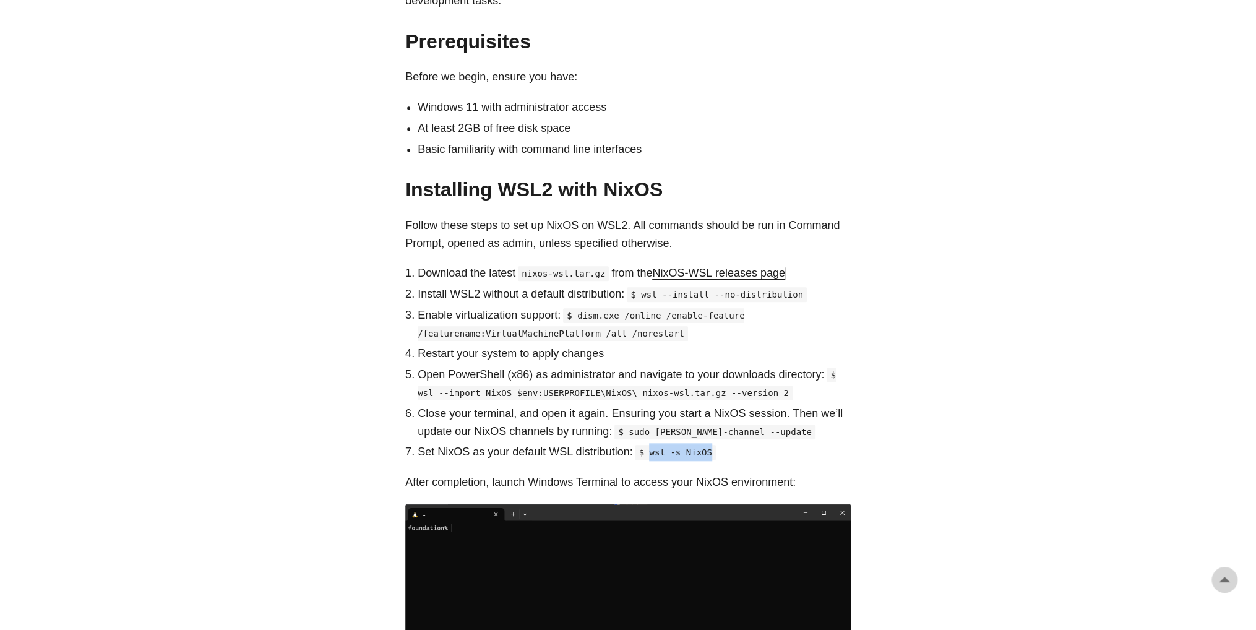
click at [649, 445] on code "$ wsl -s NixOS" at bounding box center [675, 452] width 80 height 15
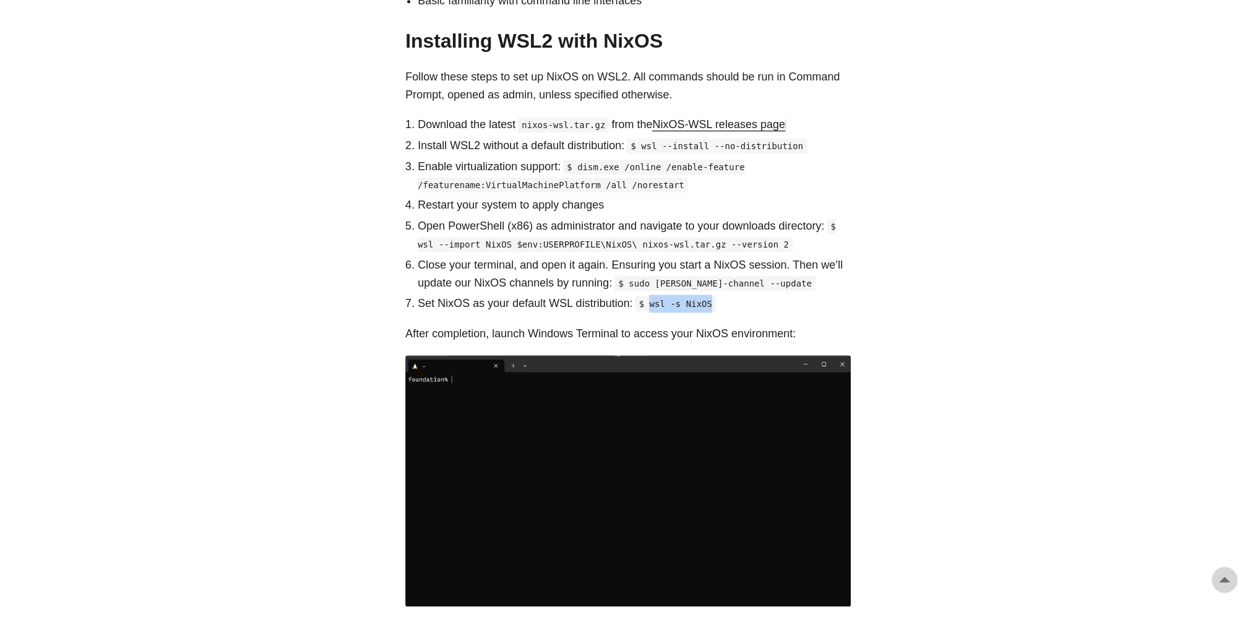
scroll to position [743, 0]
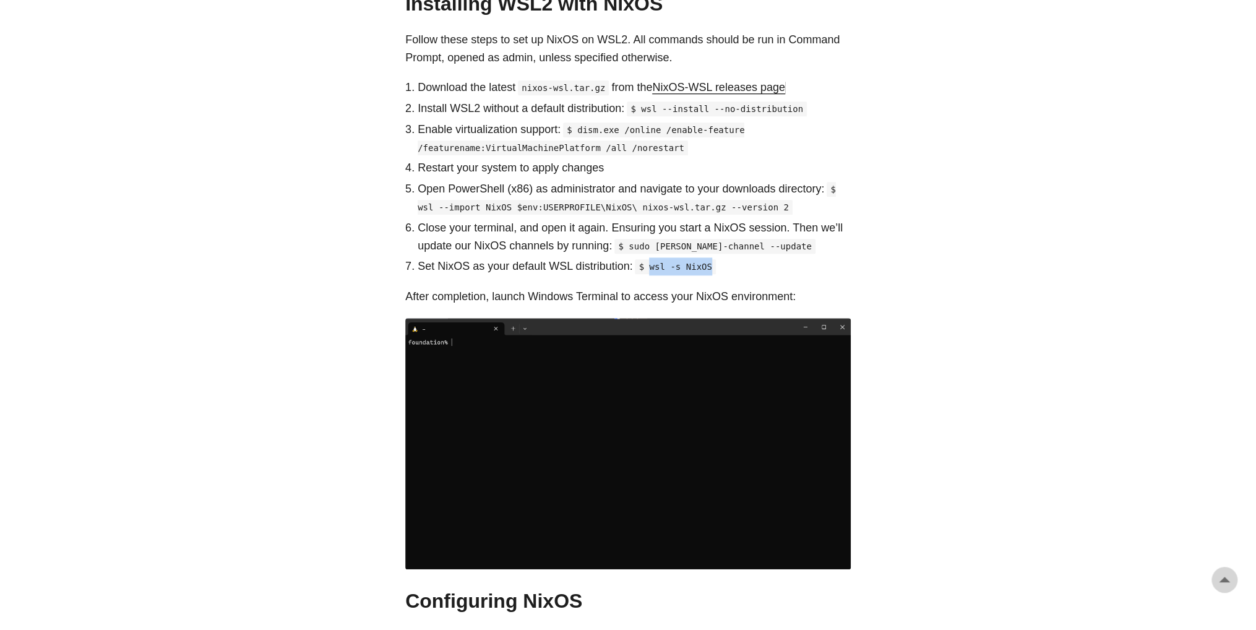
click at [720, 257] on p "Set NixOS as your default WSL distribution: $ wsl -s NixOS" at bounding box center [634, 266] width 433 height 18
drag, startPoint x: 709, startPoint y: 250, endPoint x: 644, endPoint y: 251, distance: 65.6
click at [644, 257] on p "Set NixOS as your default WSL distribution: $ wsl -s NixOS" at bounding box center [634, 266] width 433 height 18
copy code "wsl -s NixOS"
click at [686, 259] on code "$ wsl -s NixOS" at bounding box center [675, 266] width 80 height 15
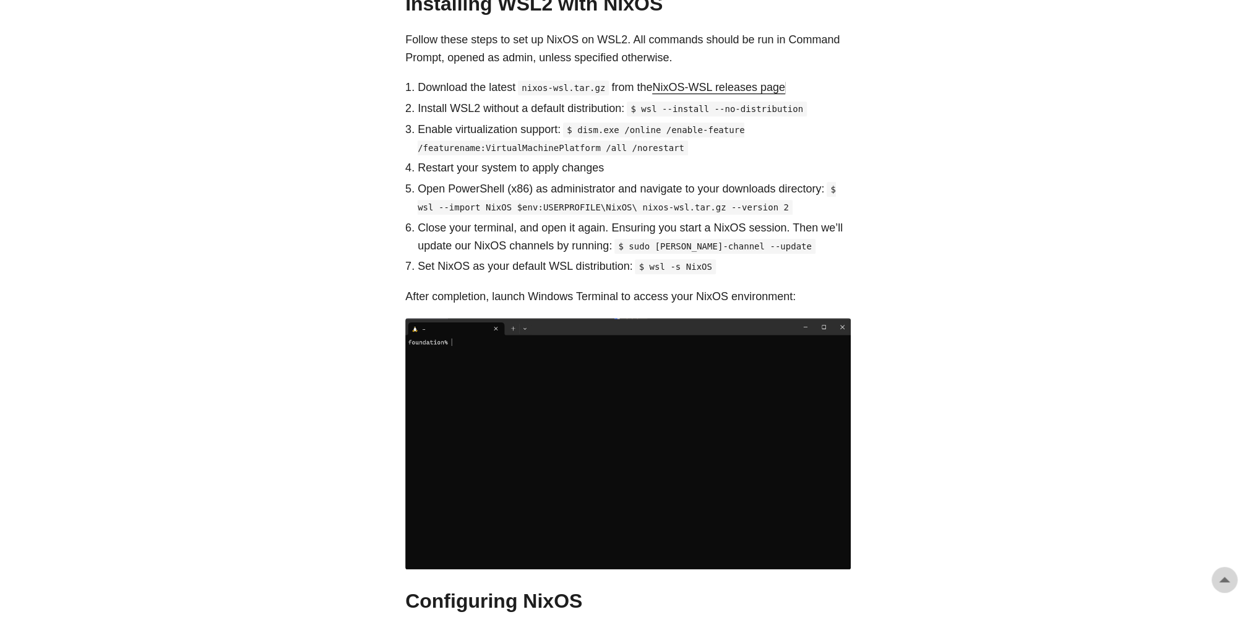
click at [494, 288] on p "After completion, launch Windows Terminal to access your NixOS environment:" at bounding box center [628, 297] width 446 height 18
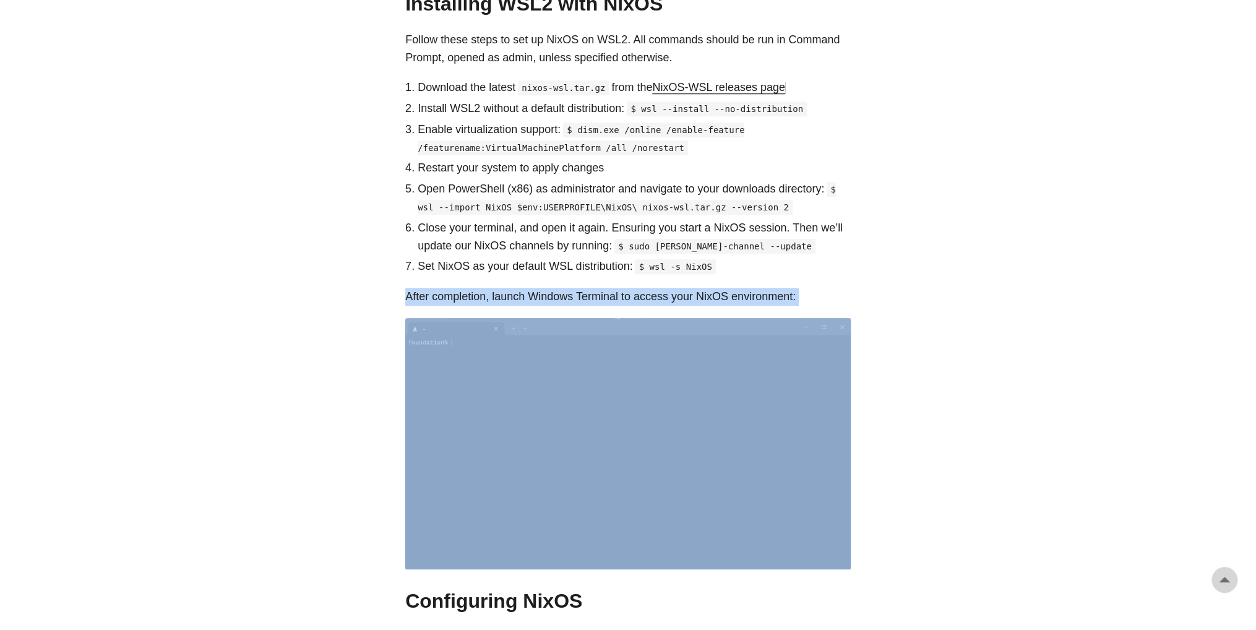
click at [494, 288] on p "After completion, launch Windows Terminal to access your NixOS environment:" at bounding box center [628, 297] width 446 height 18
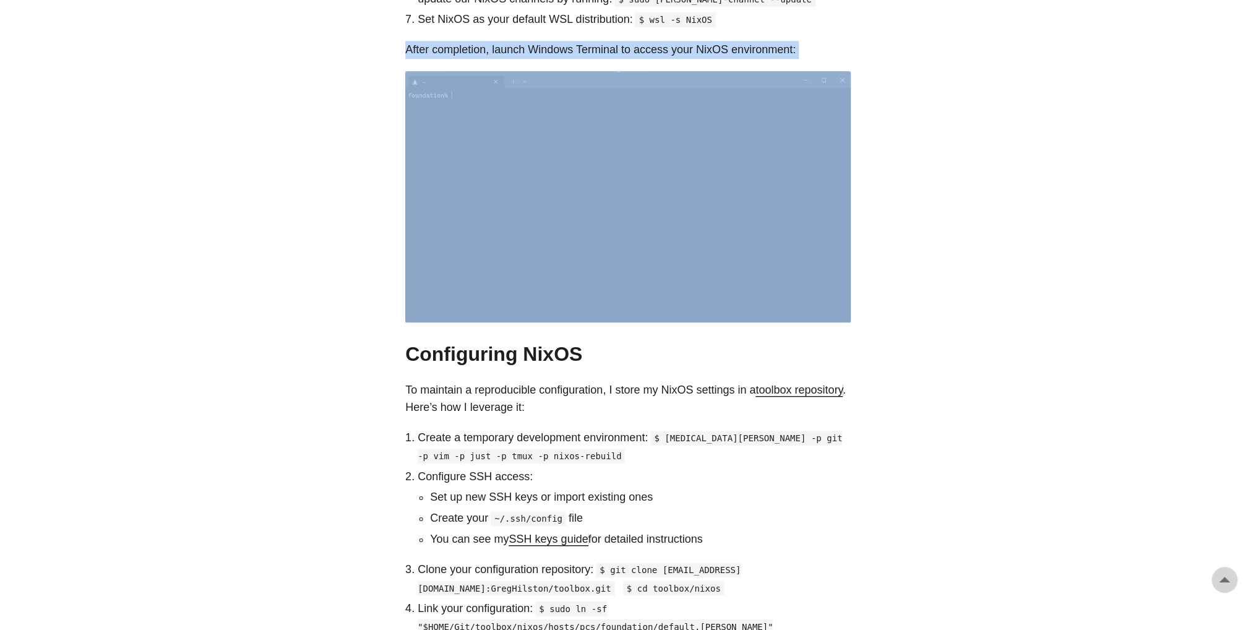
scroll to position [990, 0]
copy div "After completion, launch Windows Terminal to access your NixOS environment:"
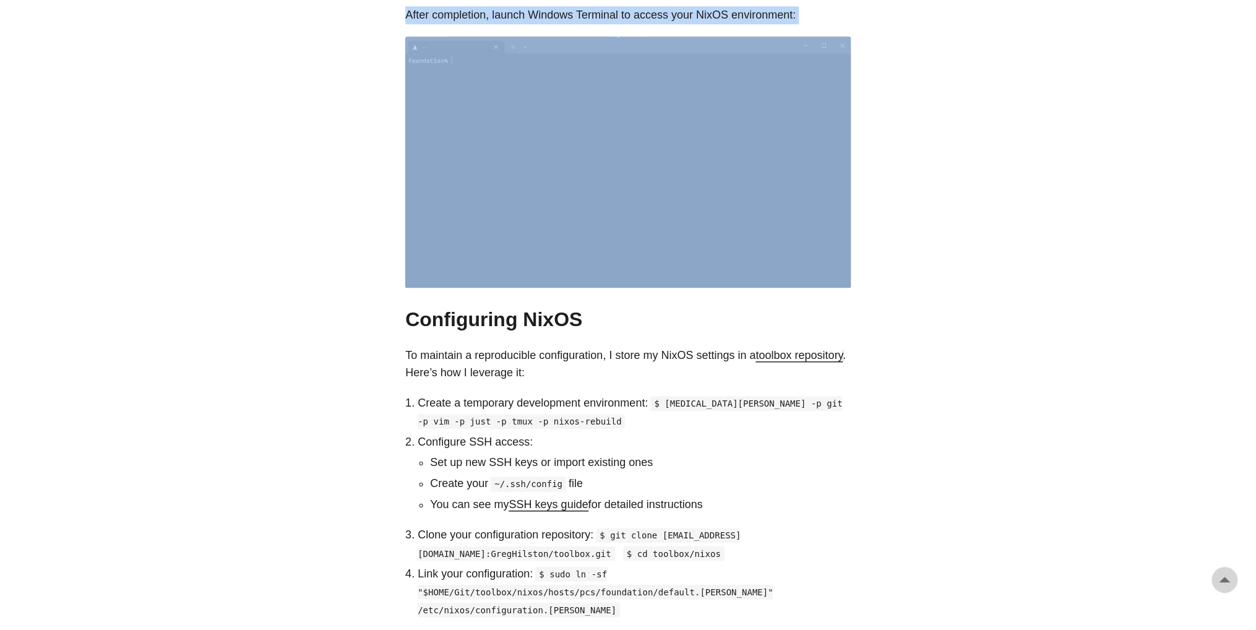
scroll to position [1052, 0]
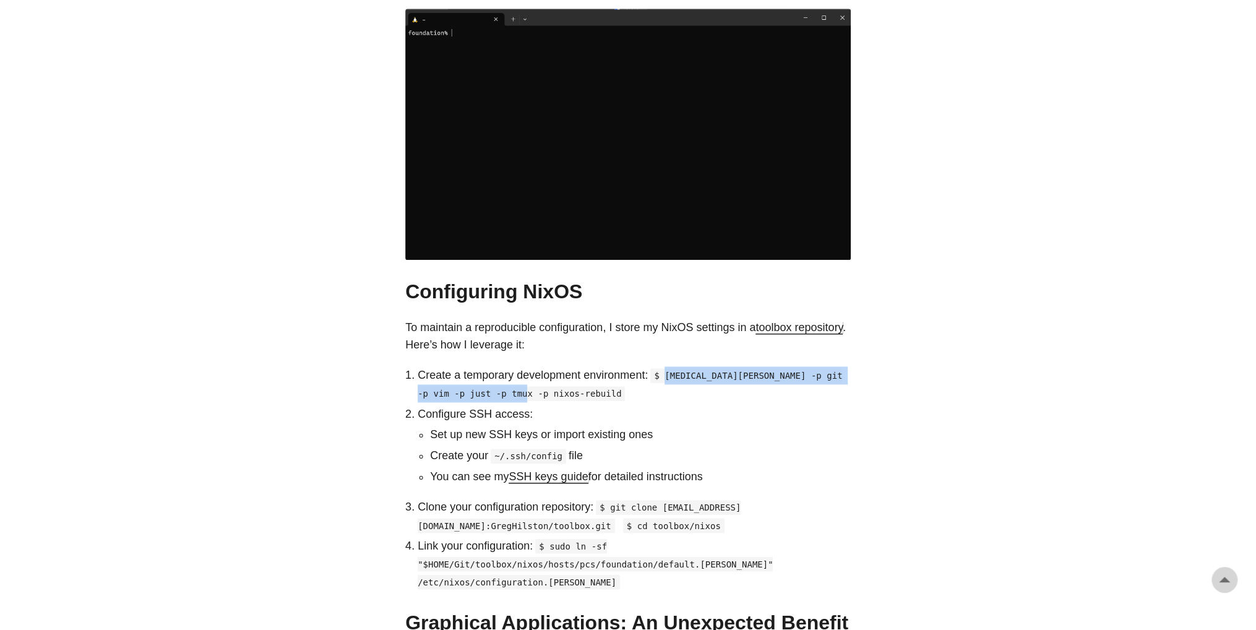
drag, startPoint x: 666, startPoint y: 358, endPoint x: 720, endPoint y: 373, distance: 56.4
click at [720, 373] on p "Create a temporary development environment: $ nix-shell -p git -p vim -p just -…" at bounding box center [634, 384] width 433 height 36
copy code "nix-shell -p git -p vim -p just -p tmux -p nixos-rebuild"
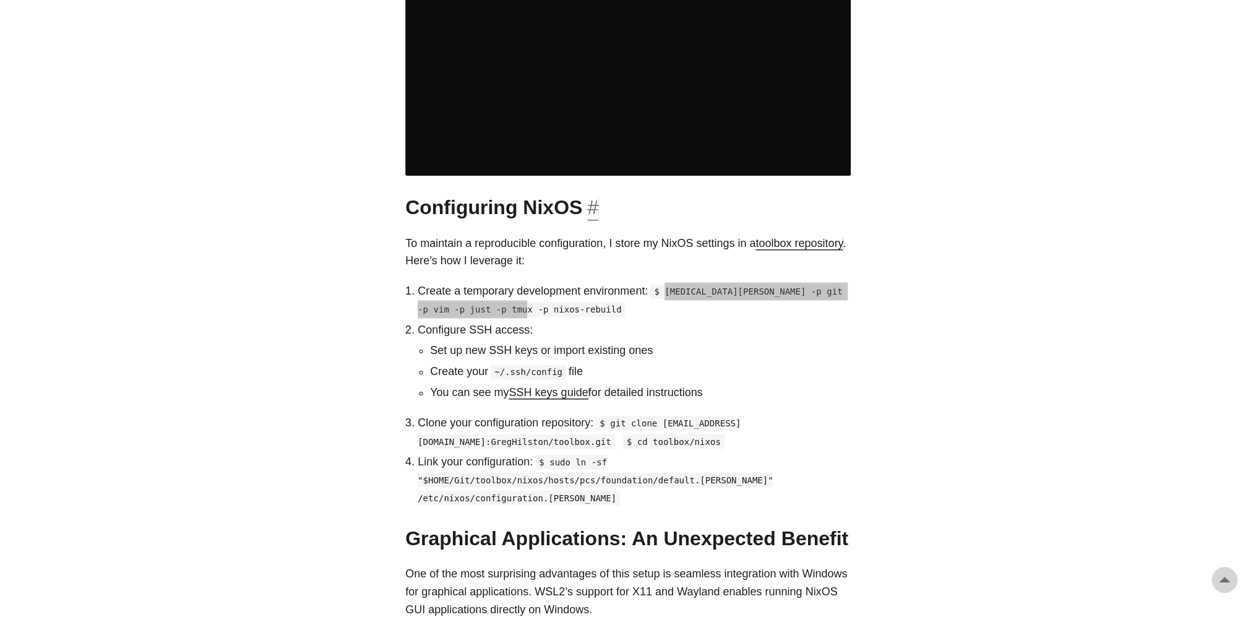
scroll to position [1176, 0]
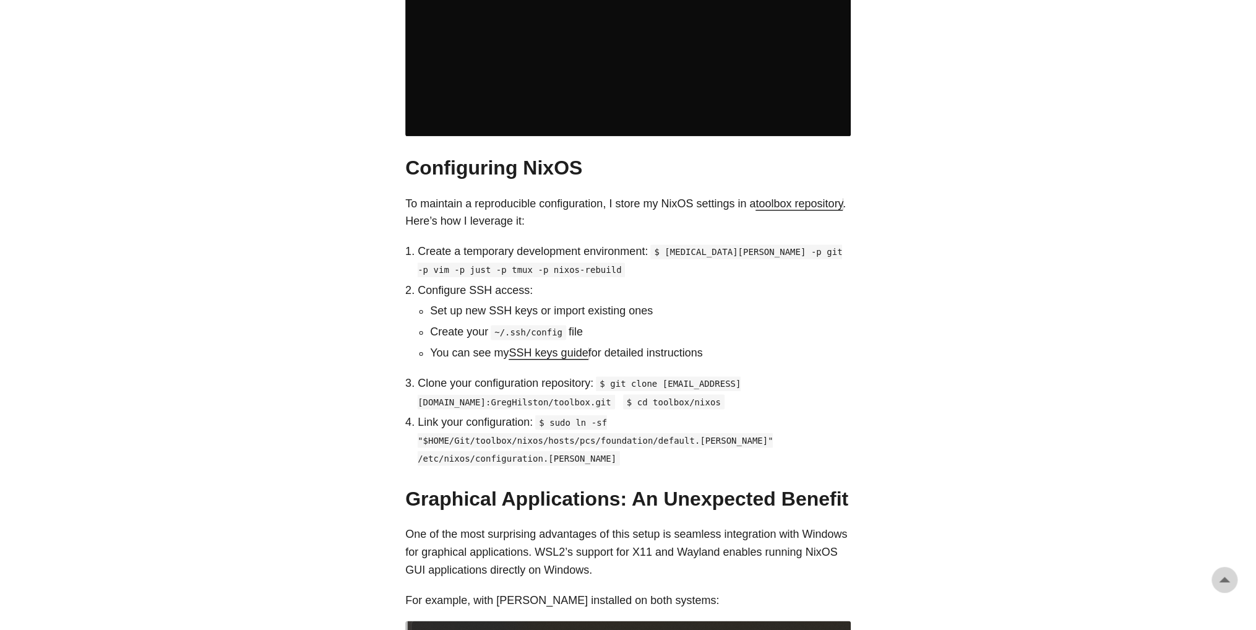
click at [522, 302] on li "Set up new SSH keys or import existing ones" at bounding box center [640, 311] width 421 height 18
drag, startPoint x: 417, startPoint y: 270, endPoint x: 813, endPoint y: 329, distance: 400.3
click at [813, 329] on li "Configure SSH access: Set up new SSH keys or import existing ones Create your ~…" at bounding box center [634, 322] width 433 height 80
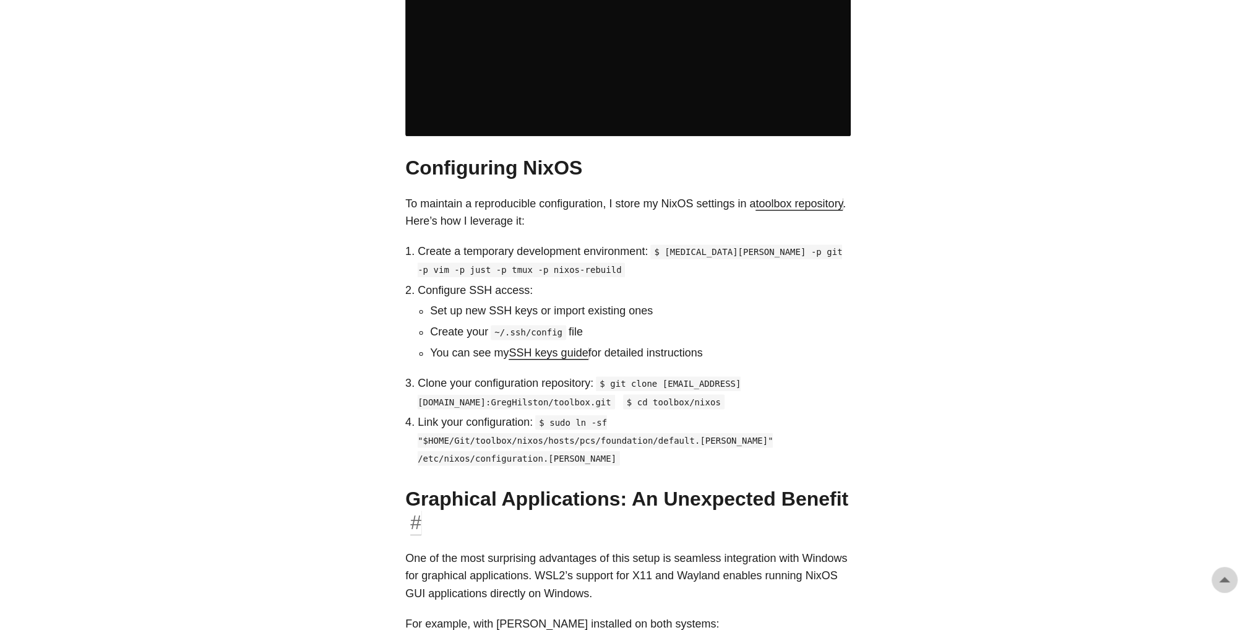
copy li "Configure SSH access: Set up new SSH keys or import existing ones Create your ~…"
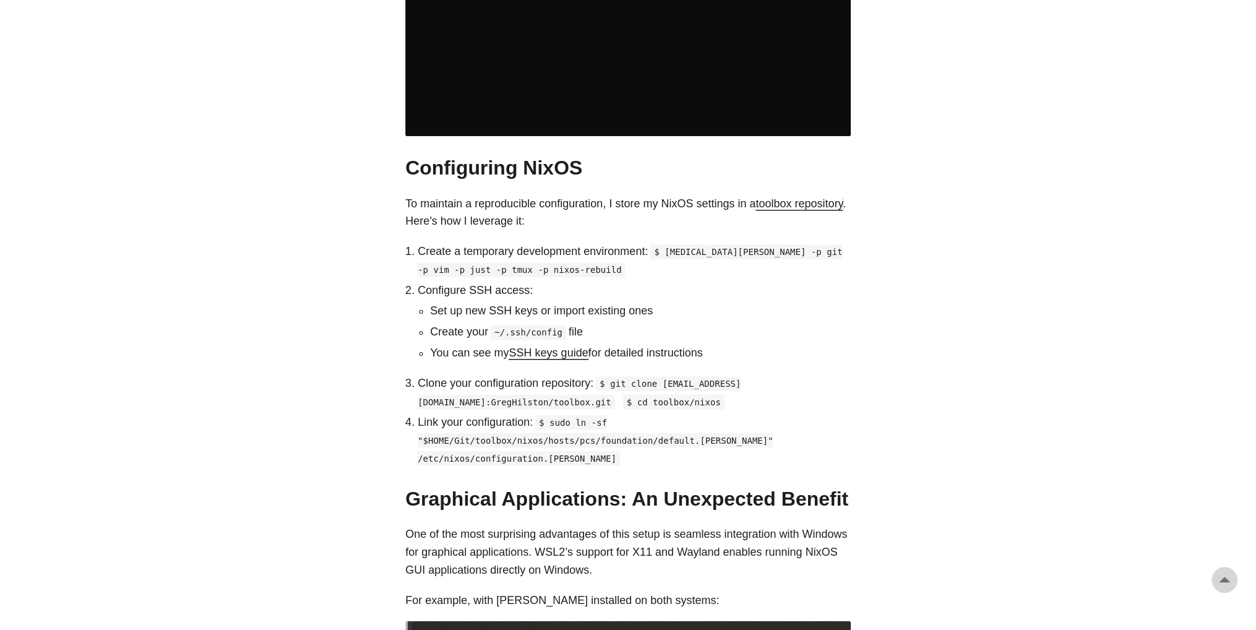
click at [891, 268] on body "Greg Hilston Home About Posts Tags Archive Resume" at bounding box center [628, 454] width 1256 height 3260
